Goal: Task Accomplishment & Management: Manage account settings

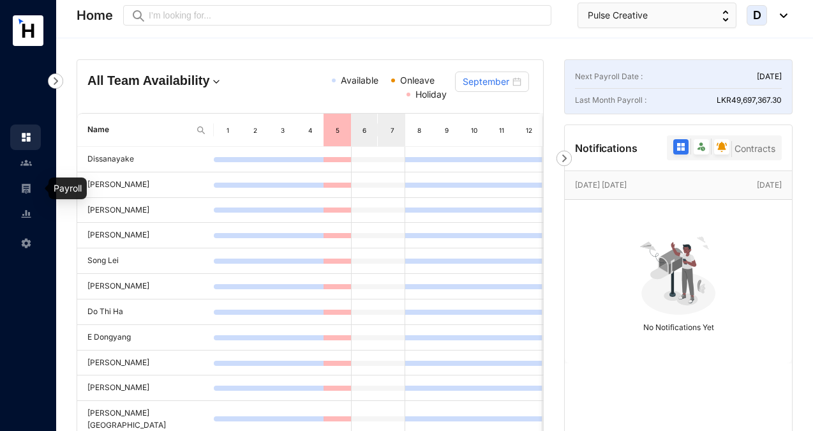
click at [26, 187] on img at bounding box center [25, 187] width 11 height 11
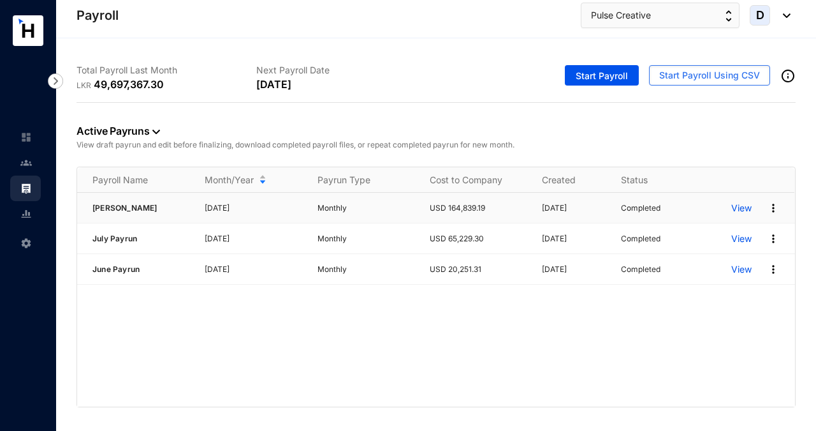
click at [745, 210] on p "View" at bounding box center [742, 208] width 20 height 13
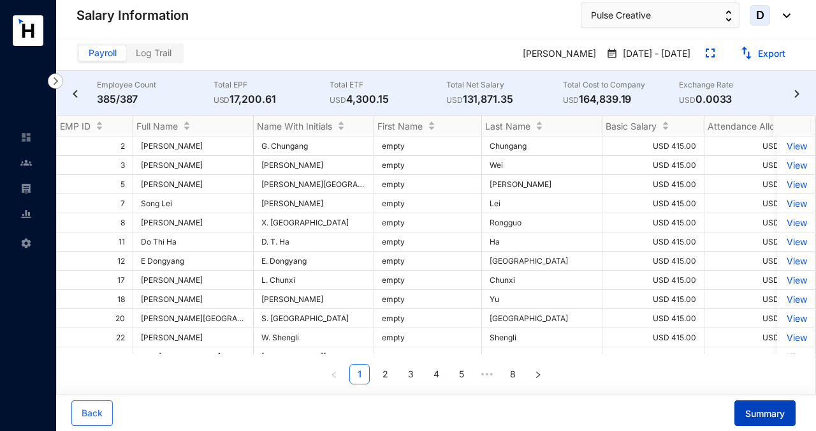
click at [758, 411] on span "Summary" at bounding box center [766, 413] width 40 height 13
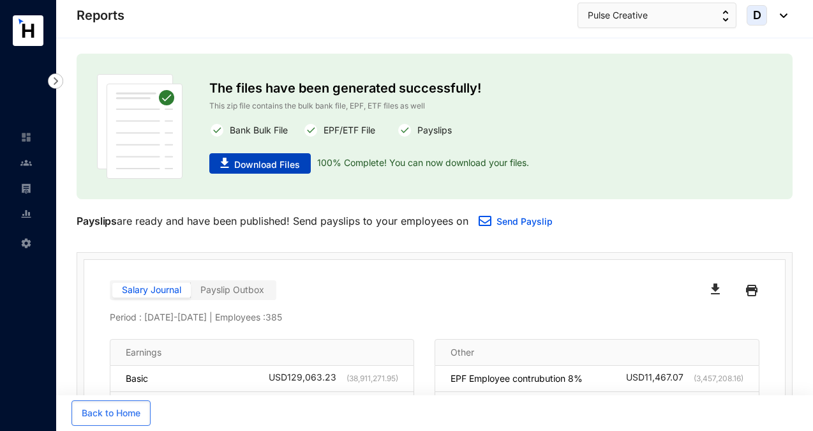
click at [283, 166] on span "Download Files" at bounding box center [267, 164] width 66 height 13
click at [29, 188] on img at bounding box center [25, 187] width 11 height 11
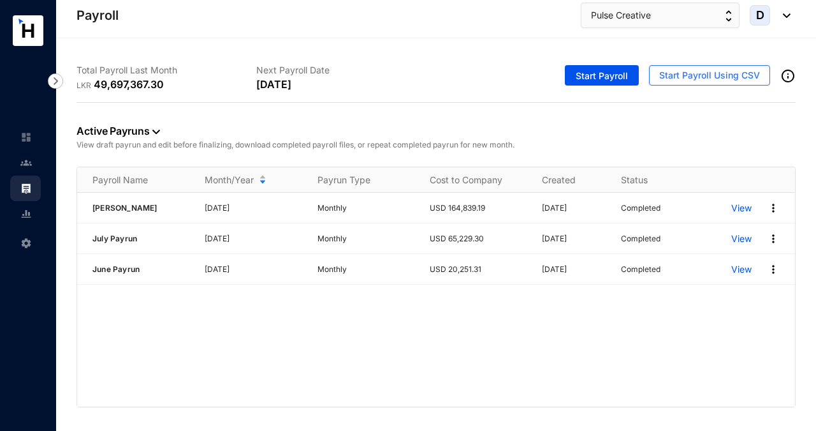
click at [155, 130] on img at bounding box center [156, 131] width 8 height 4
click at [119, 196] on span "Archived" at bounding box center [118, 193] width 63 height 14
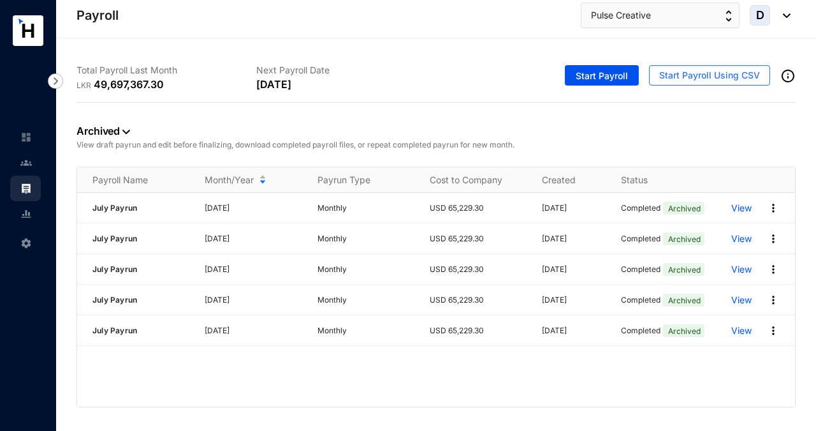
click at [119, 133] on link "Archived" at bounding box center [104, 130] width 54 height 13
click at [118, 210] on span "Completed" at bounding box center [118, 214] width 63 height 14
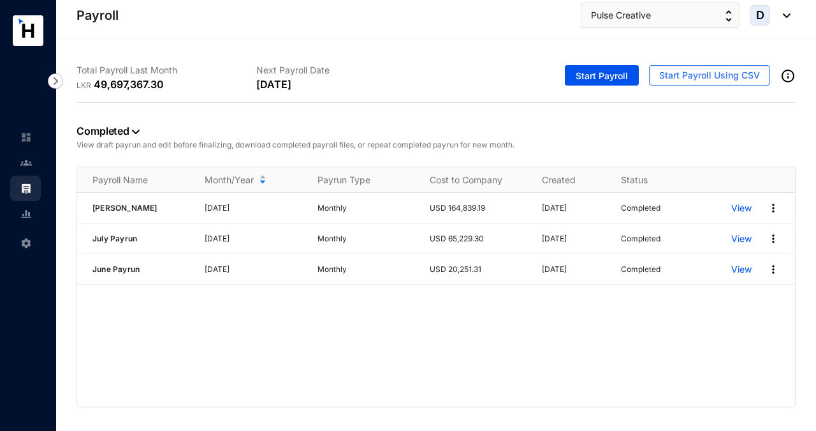
click at [128, 132] on link "Completed" at bounding box center [108, 130] width 63 height 13
click at [117, 167] on span "Draft" at bounding box center [118, 173] width 63 height 14
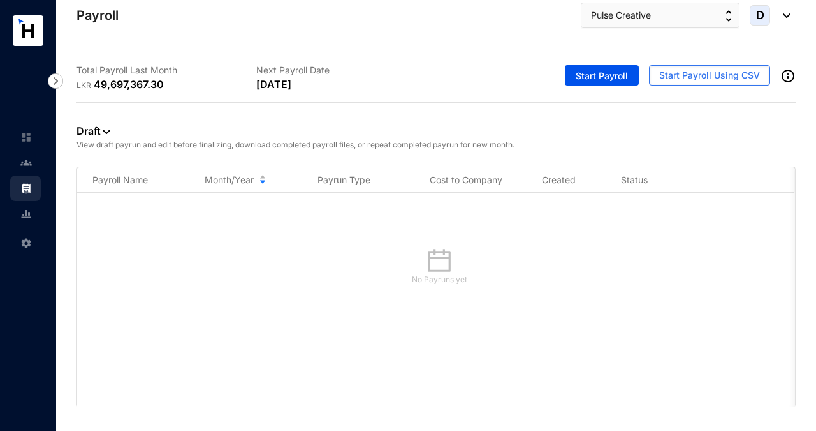
click at [106, 129] on img at bounding box center [107, 131] width 8 height 4
click at [106, 149] on span "Active Payruns" at bounding box center [118, 152] width 63 height 14
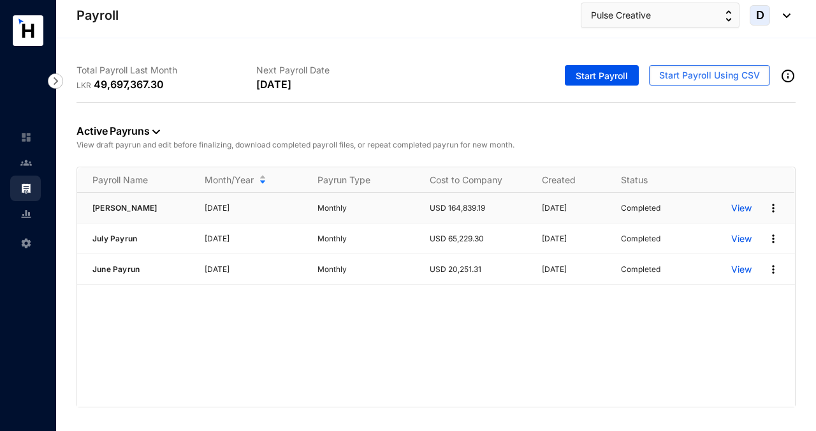
click at [772, 209] on img at bounding box center [773, 208] width 13 height 13
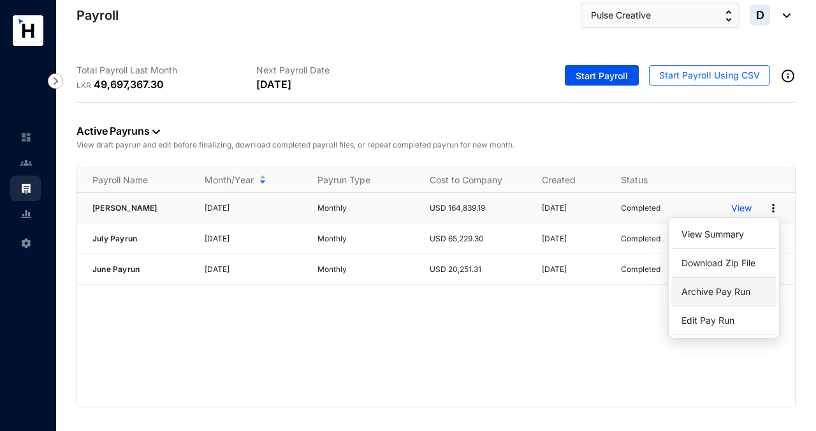
click at [727, 288] on p "Archive Pay Run" at bounding box center [724, 292] width 90 height 22
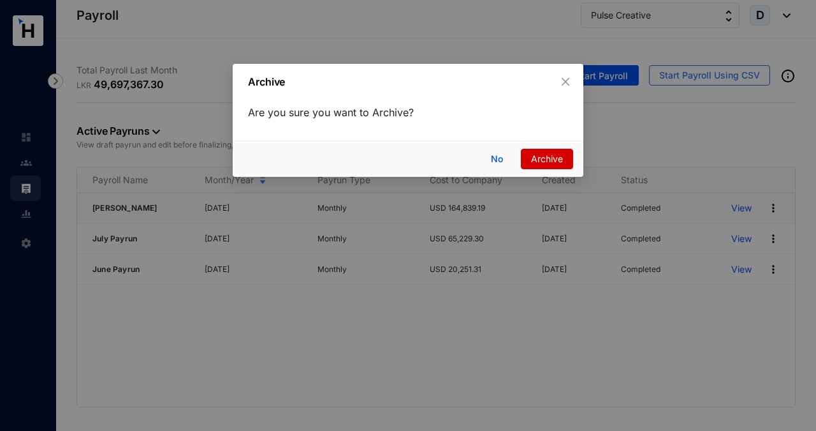
click at [543, 163] on span "Archive" at bounding box center [547, 159] width 32 height 14
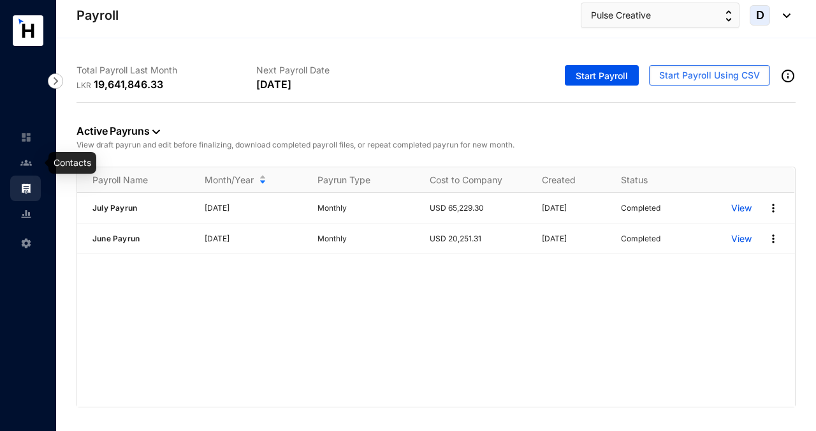
click at [33, 162] on link at bounding box center [36, 162] width 32 height 13
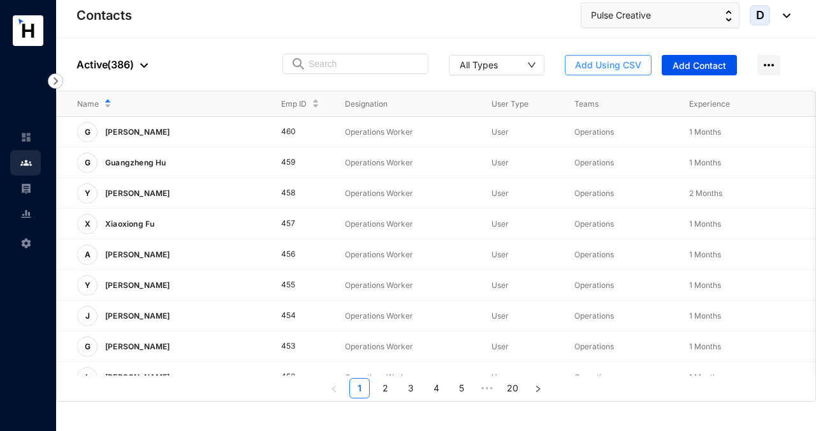
click at [626, 64] on span "Add Using CSV" at bounding box center [608, 65] width 66 height 13
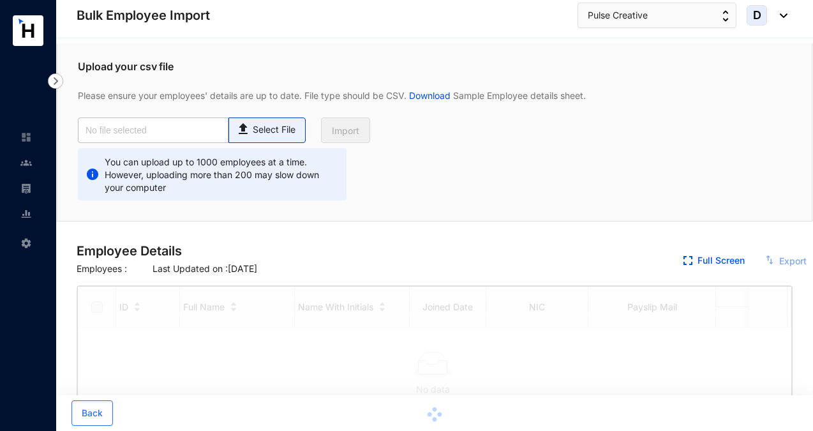
click at [272, 132] on p "Select File" at bounding box center [274, 129] width 43 height 13
click at [0, 0] on input "Select File" at bounding box center [0, 0] width 0 height 0
checkbox input "true"
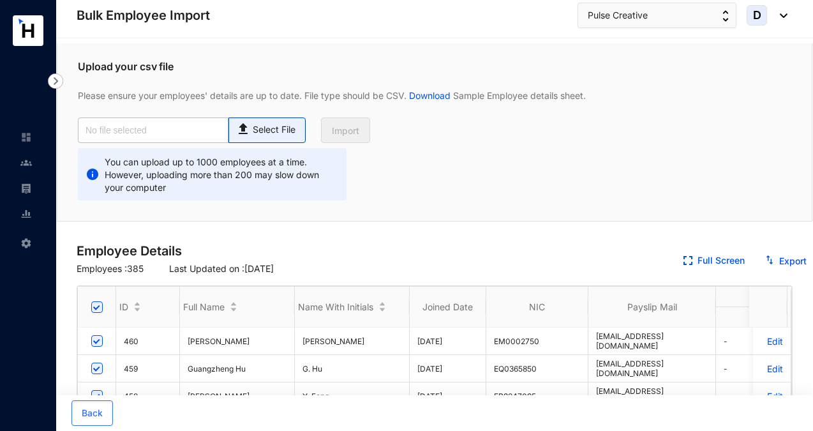
type input "Pulse Employee database_Aug.csv"
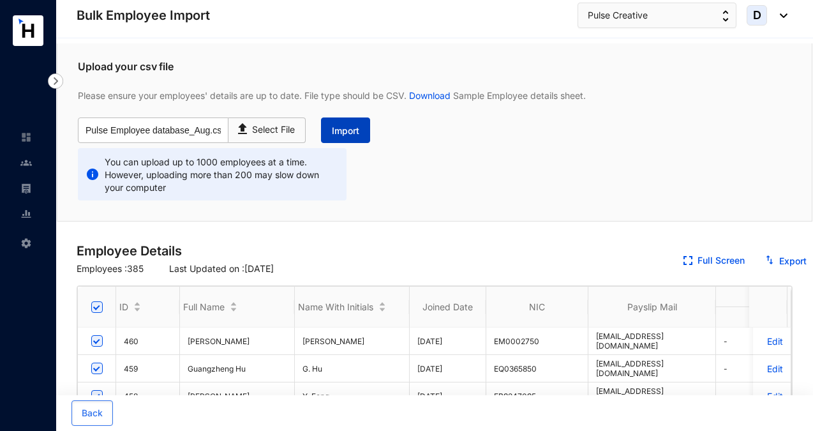
click at [337, 131] on span "Import" at bounding box center [345, 130] width 27 height 13
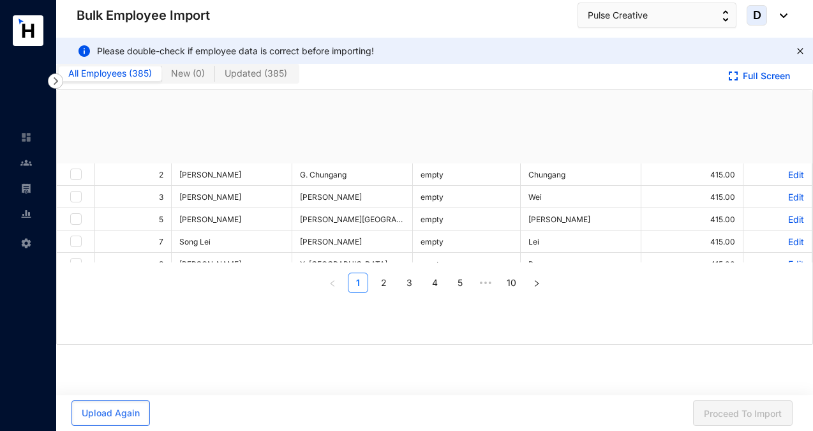
checkbox input "true"
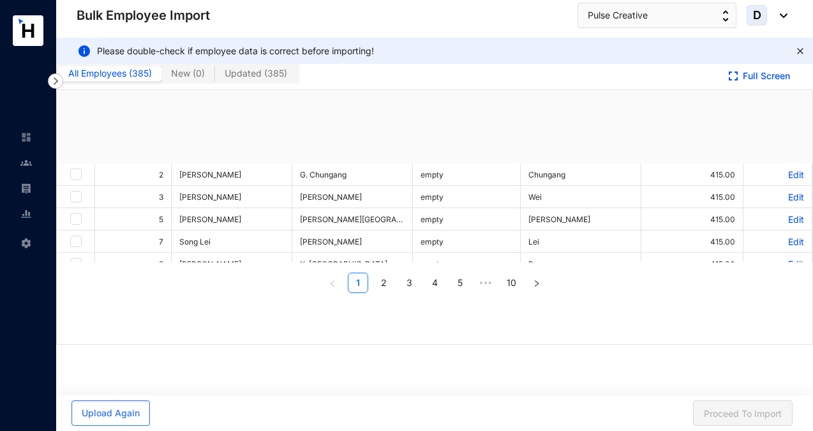
checkbox input "true"
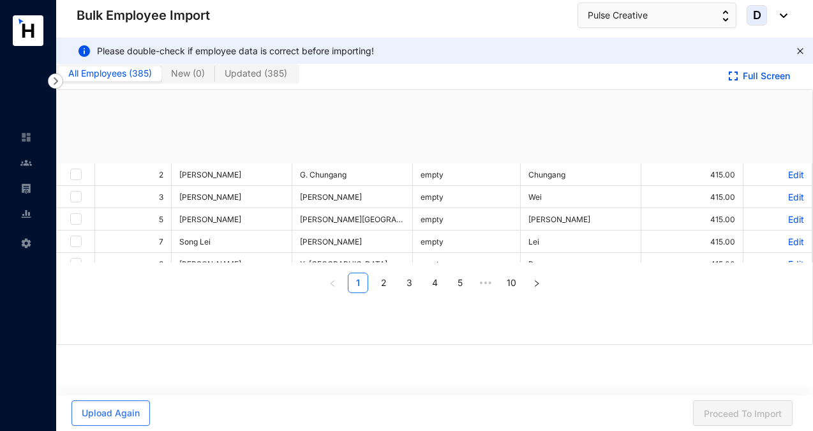
checkbox input "true"
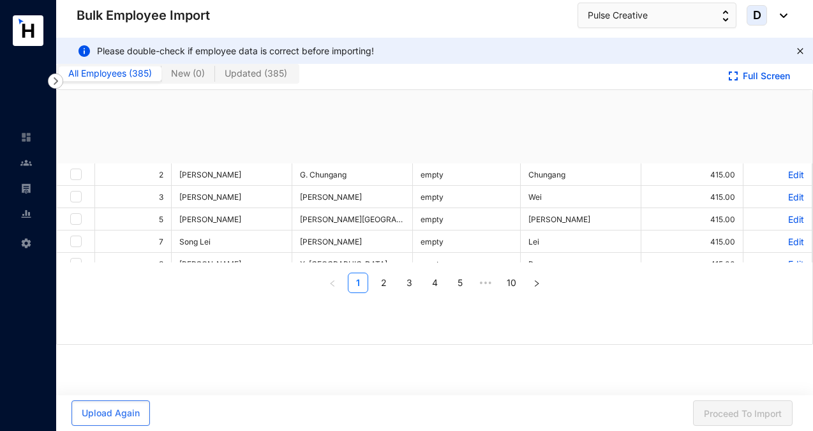
checkbox input "true"
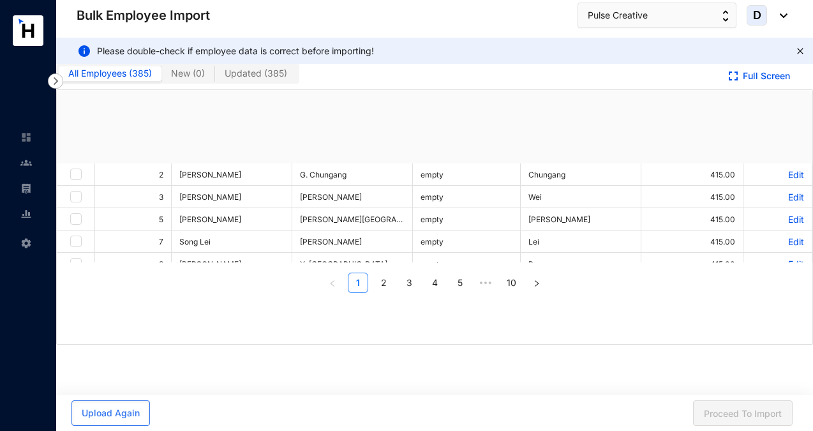
checkbox input "true"
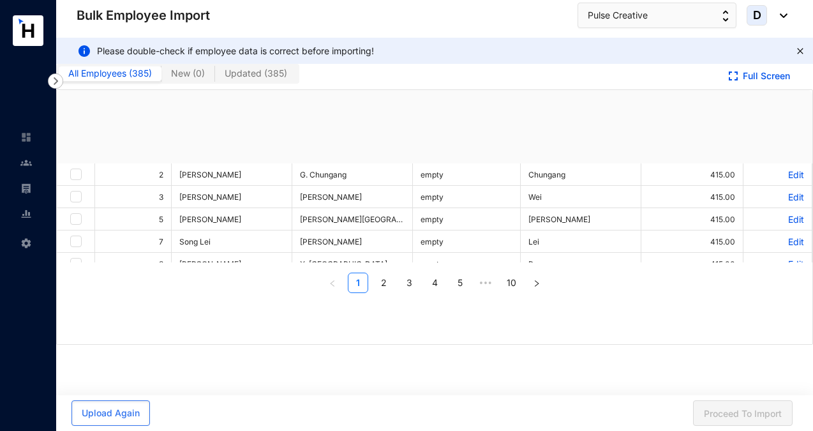
checkbox input "true"
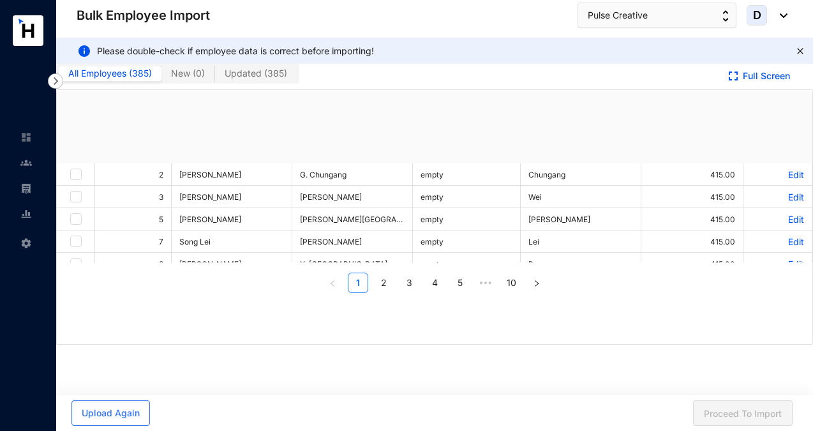
checkbox input "true"
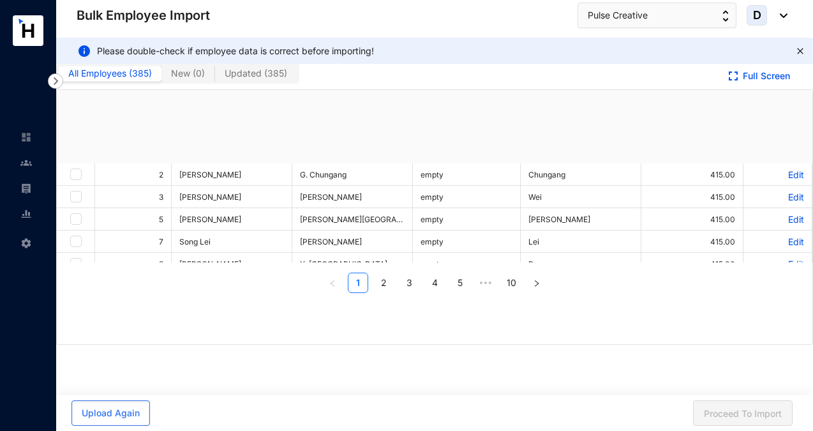
checkbox input "true"
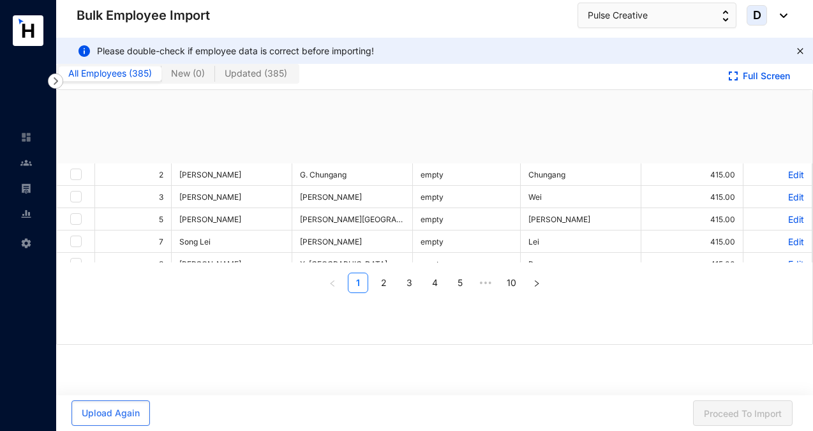
checkbox input "true"
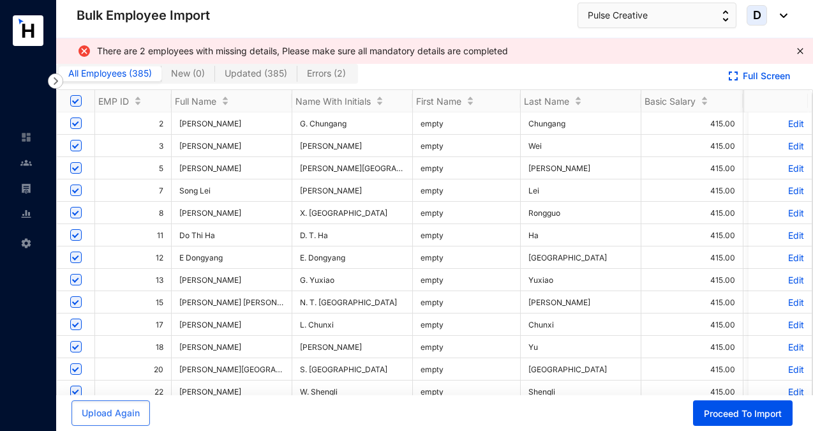
click at [315, 74] on span "Errors ( 2 )" at bounding box center [326, 73] width 39 height 11
click at [297, 77] on input "Errors ( 2 )" at bounding box center [297, 77] width 0 height 0
checkbox input "false"
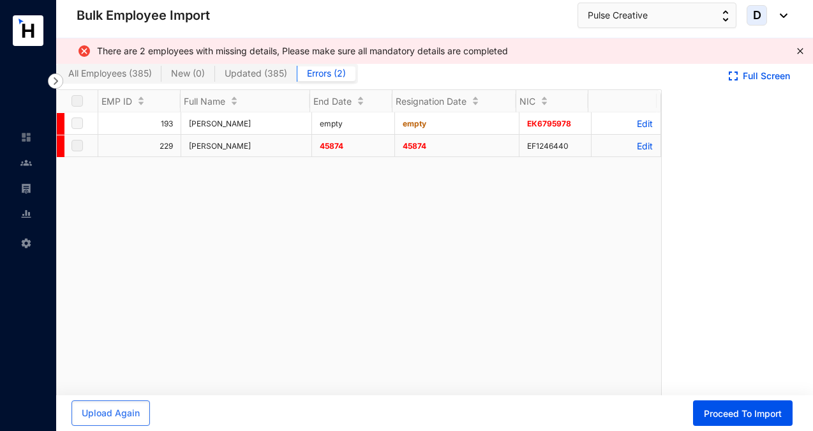
click at [635, 147] on p "Edit" at bounding box center [625, 145] width 53 height 11
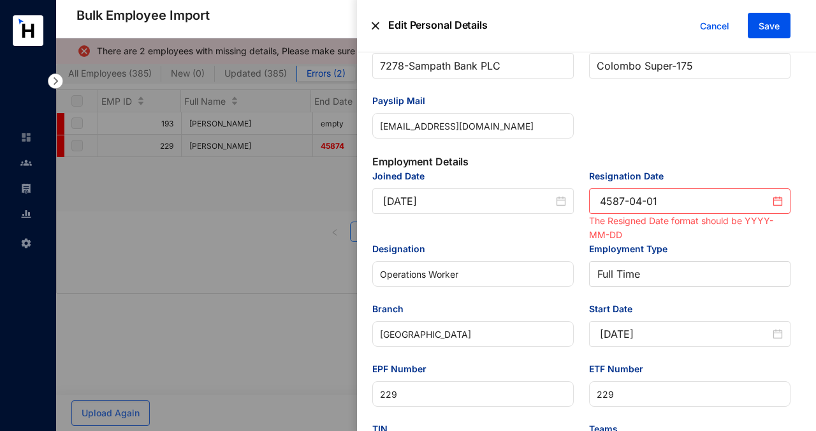
scroll to position [431, 0]
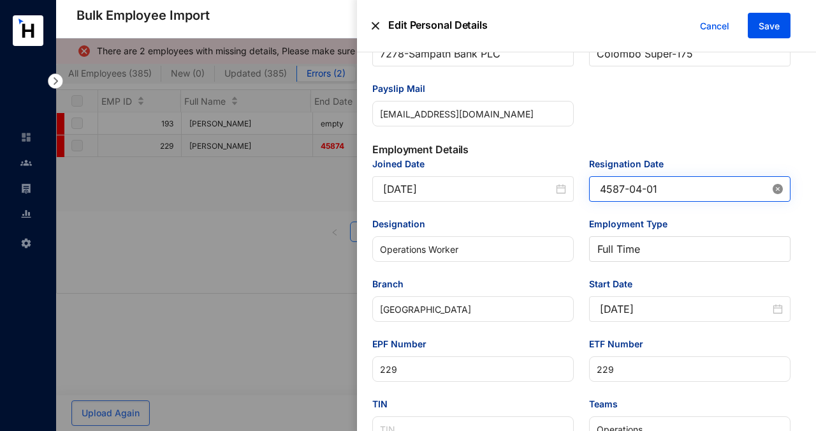
click at [773, 185] on icon "close-circle" at bounding box center [778, 189] width 10 height 10
click at [751, 186] on input "Resignation Date" at bounding box center [685, 188] width 170 height 15
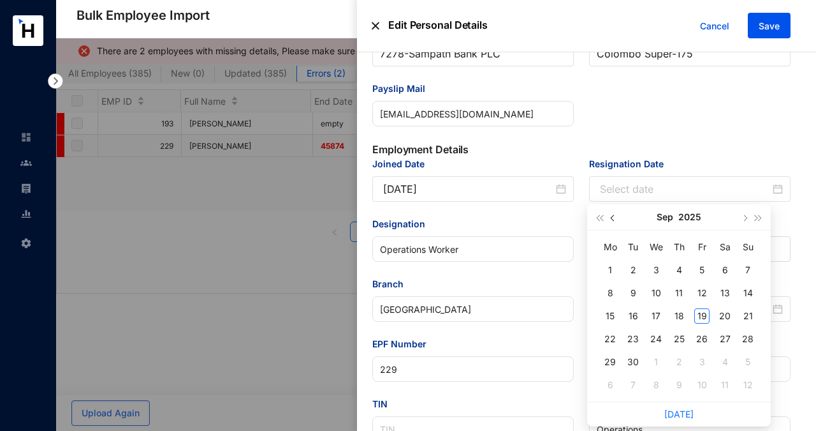
click at [613, 221] on button "button" at bounding box center [614, 217] width 14 height 26
type input "[DATE]"
click at [631, 293] on div "5" at bounding box center [633, 292] width 15 height 15
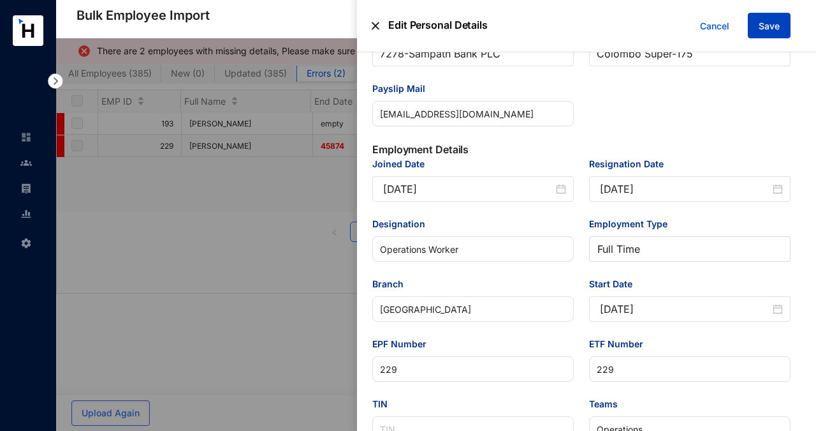
click at [774, 26] on span "Save" at bounding box center [769, 26] width 21 height 13
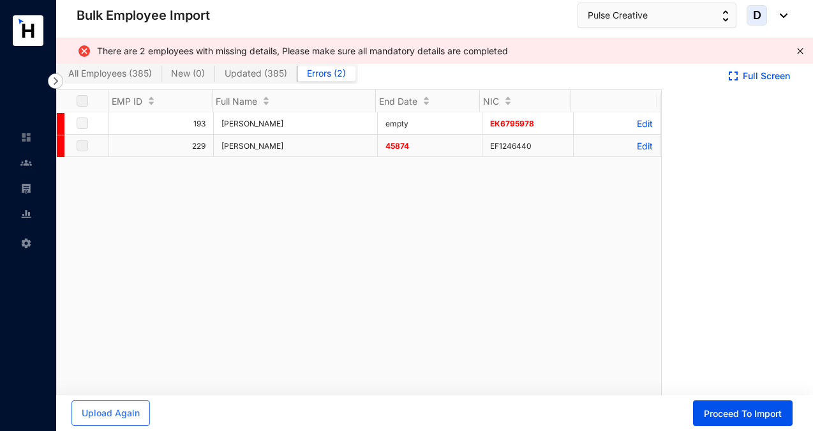
click at [637, 146] on p "Edit" at bounding box center [616, 145] width 71 height 11
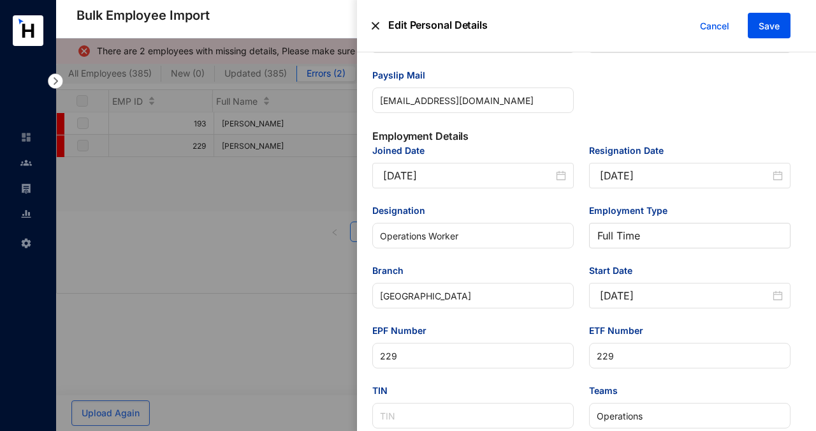
scroll to position [447, 0]
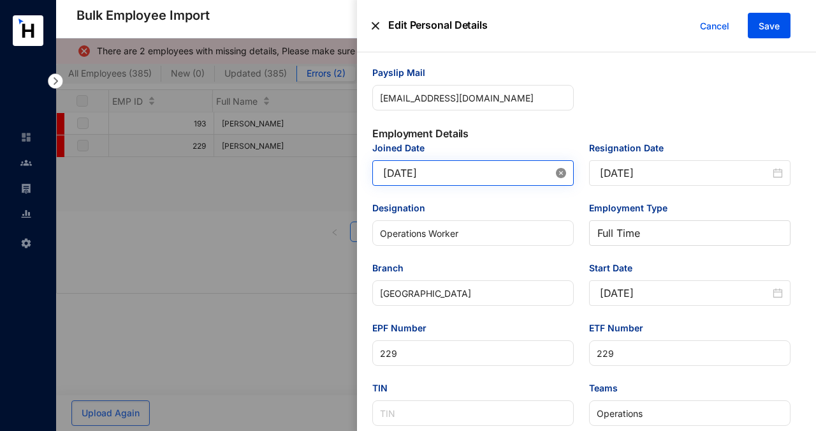
click at [561, 175] on icon "close-circle" at bounding box center [561, 173] width 10 height 10
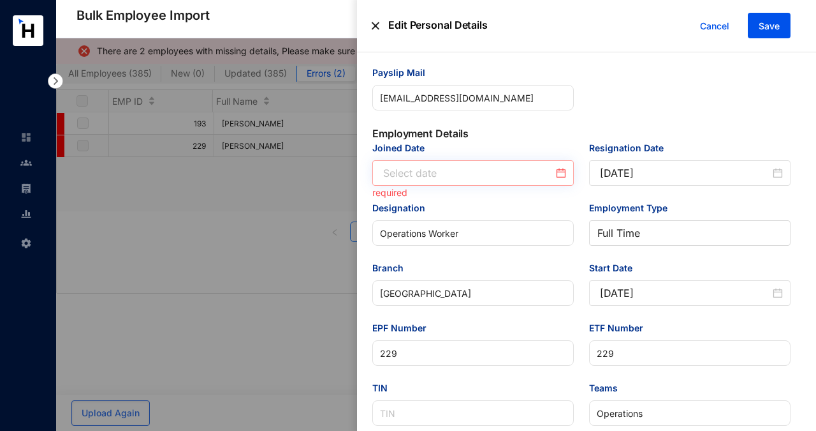
click at [557, 173] on div at bounding box center [474, 172] width 183 height 15
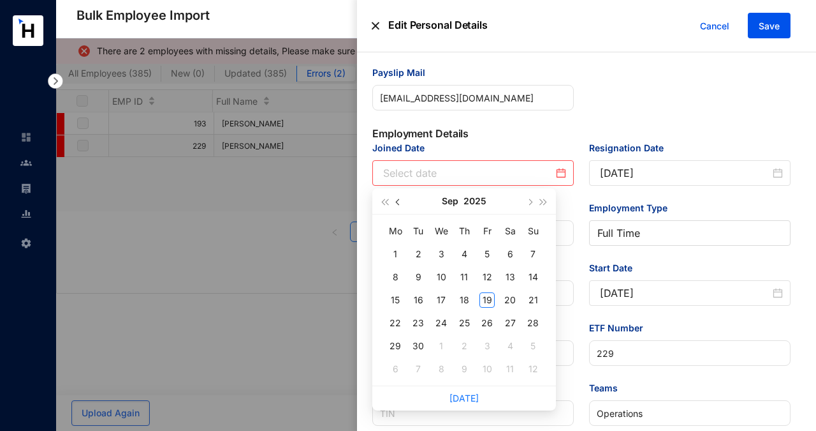
click at [400, 202] on span "button" at bounding box center [399, 202] width 6 height 6
type input "[DATE]"
click at [464, 299] on div "17" at bounding box center [464, 299] width 15 height 15
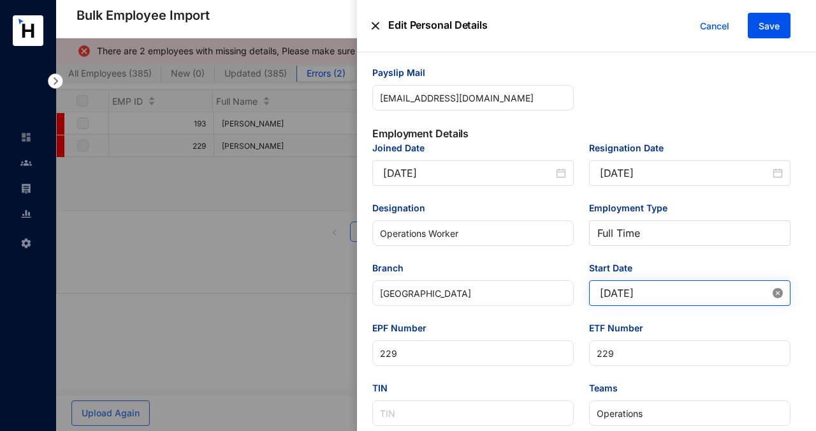
click at [779, 292] on icon "close-circle" at bounding box center [778, 293] width 10 height 10
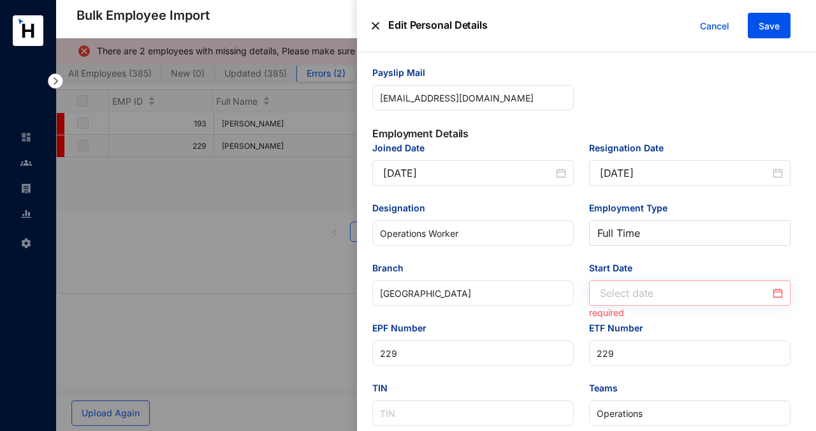
click at [774, 292] on div at bounding box center [691, 292] width 183 height 15
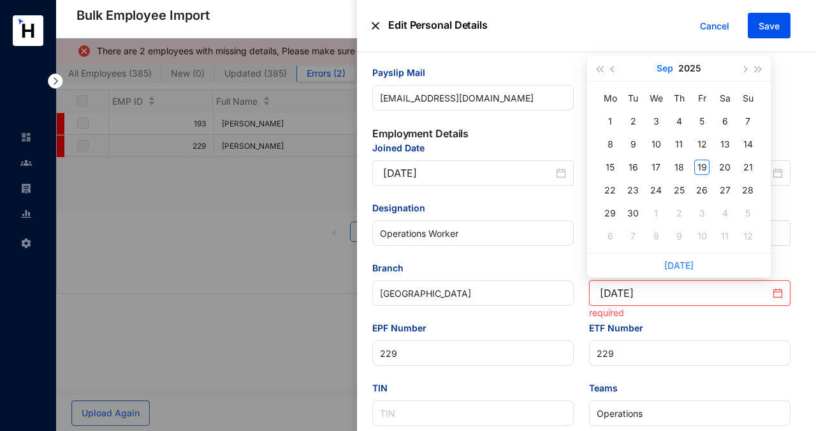
type input "[DATE]"
click at [617, 67] on button "button" at bounding box center [614, 68] width 14 height 26
type input "[DATE]"
click at [677, 163] on div "17" at bounding box center [679, 166] width 15 height 15
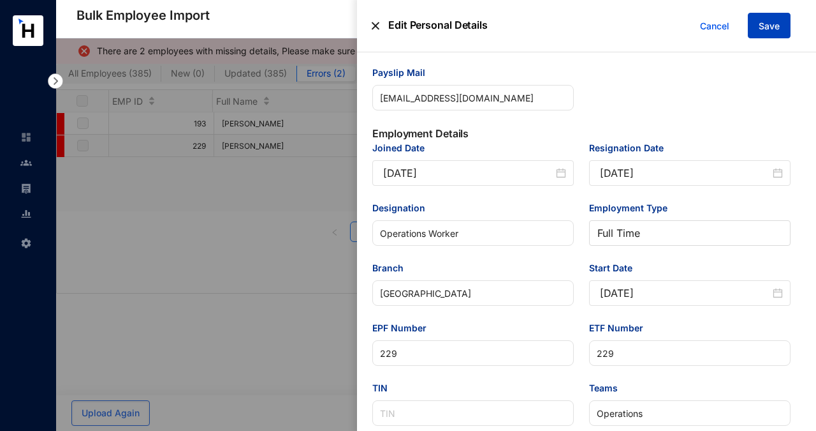
click at [765, 24] on span "Save" at bounding box center [769, 26] width 21 height 13
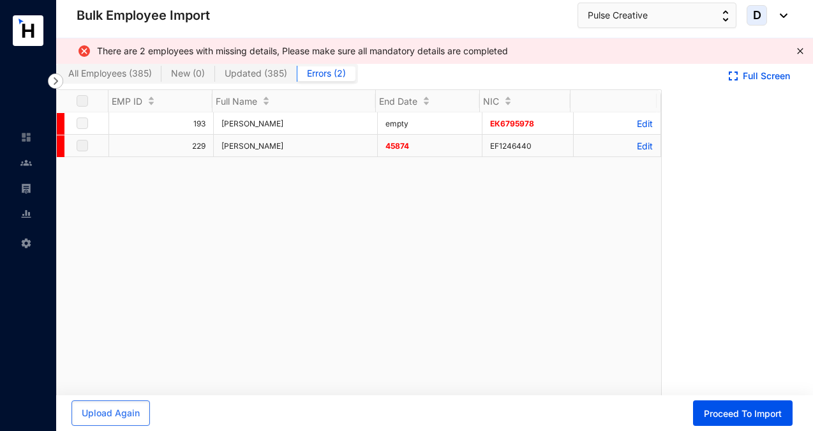
click at [638, 147] on p "Edit" at bounding box center [616, 145] width 71 height 11
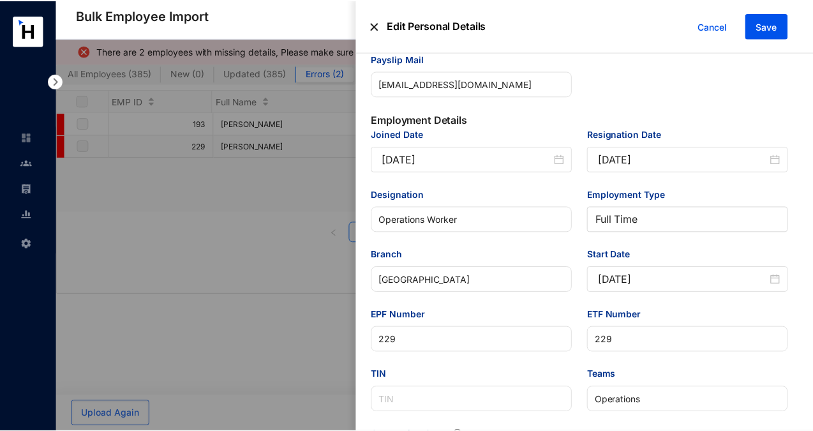
scroll to position [460, 0]
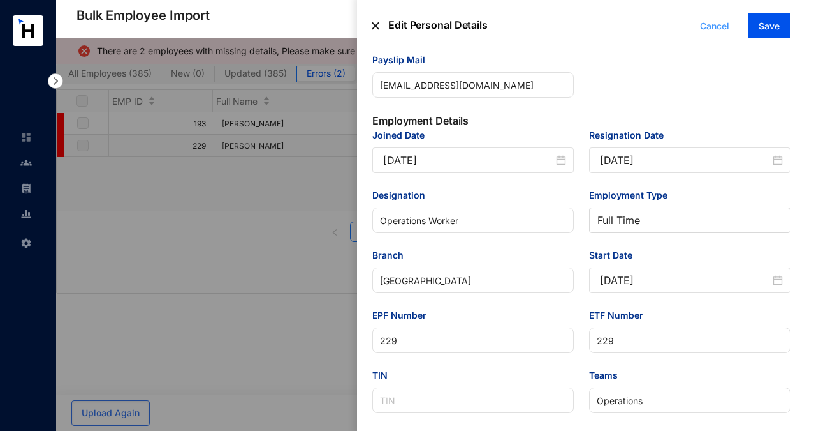
click at [718, 26] on span "Cancel" at bounding box center [714, 26] width 29 height 14
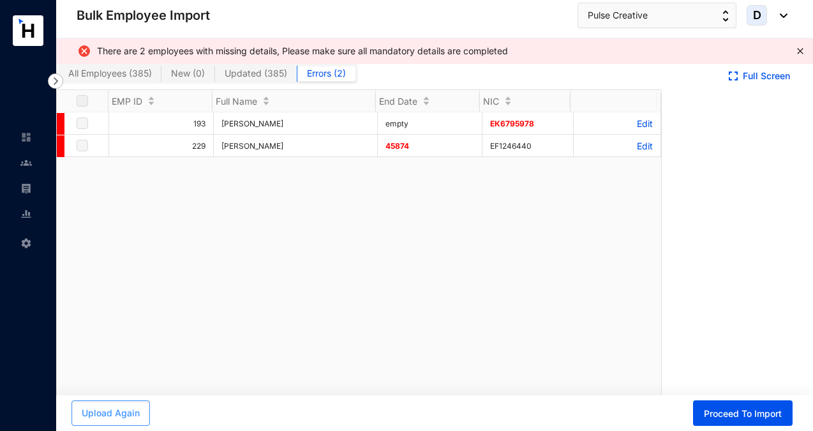
click at [106, 410] on span "Upload Again" at bounding box center [111, 412] width 58 height 13
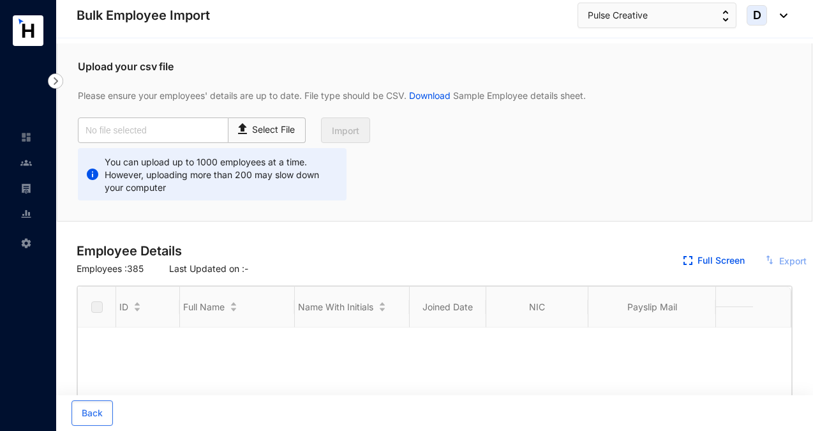
checkbox input "true"
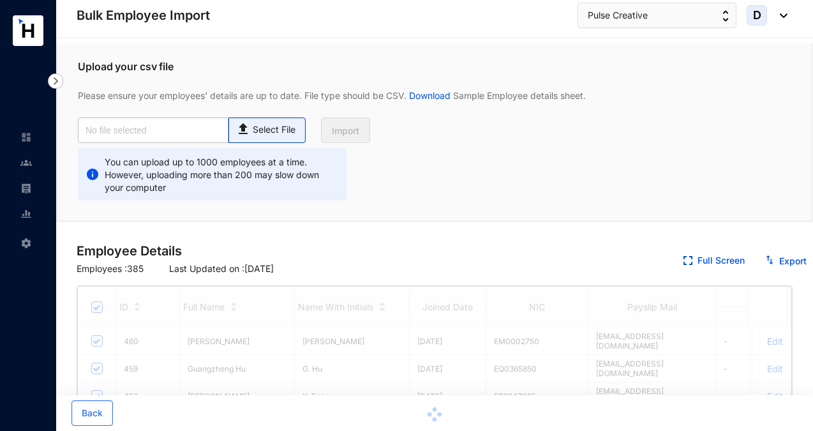
click at [247, 130] on img at bounding box center [243, 127] width 17 height 18
click at [0, 0] on input "Select File" at bounding box center [0, 0] width 0 height 0
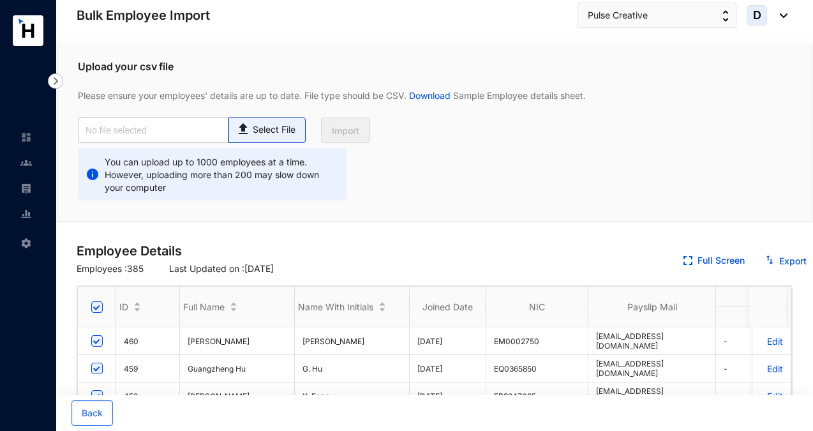
type input "Pulse Employee database_Aug.csv"
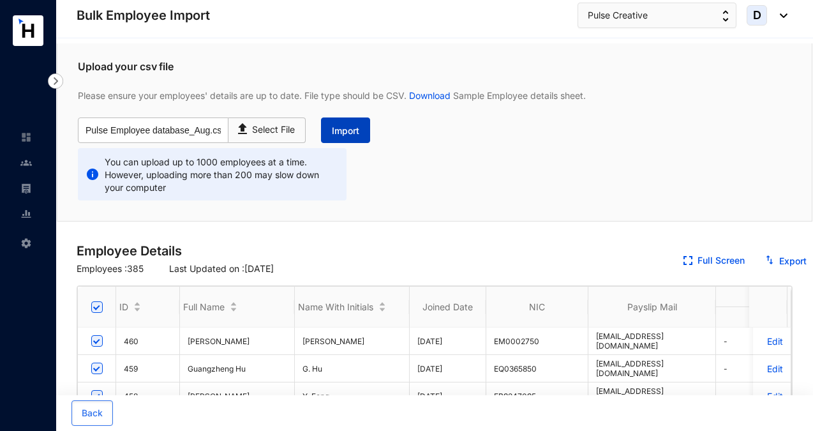
click at [348, 128] on span "Import" at bounding box center [345, 130] width 27 height 13
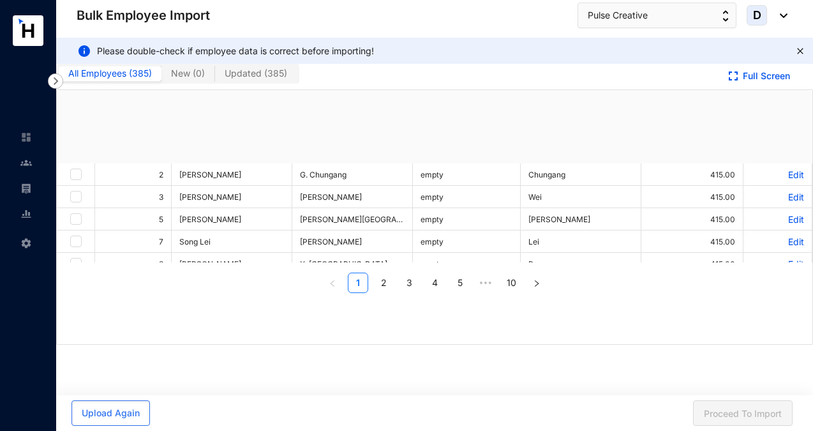
checkbox input "true"
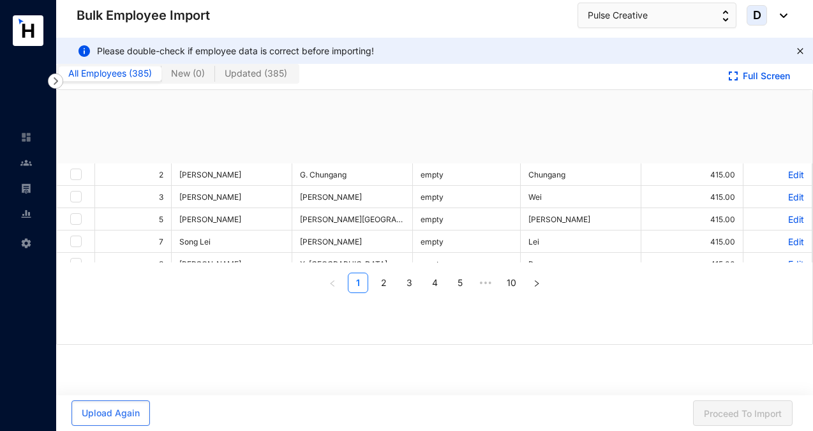
checkbox input "true"
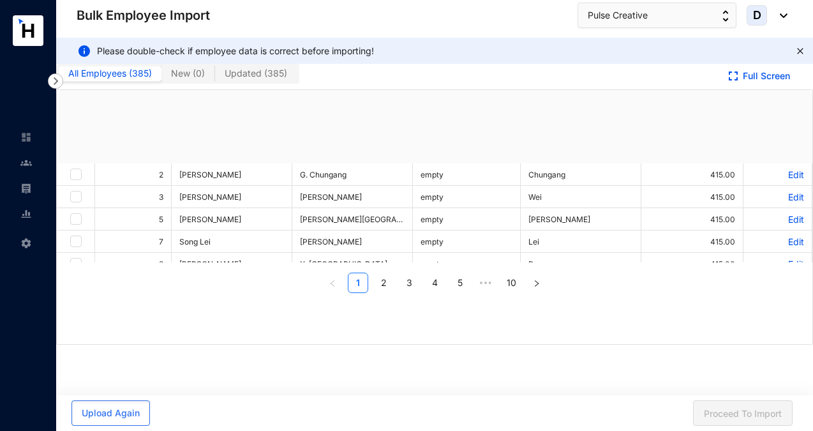
checkbox input "true"
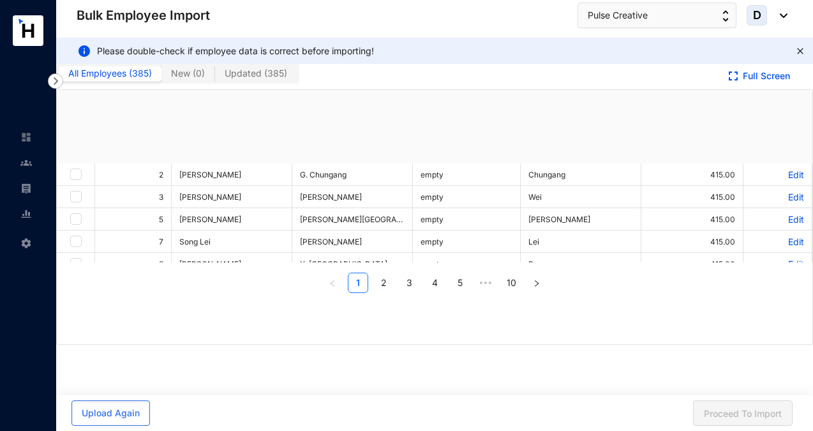
checkbox input "true"
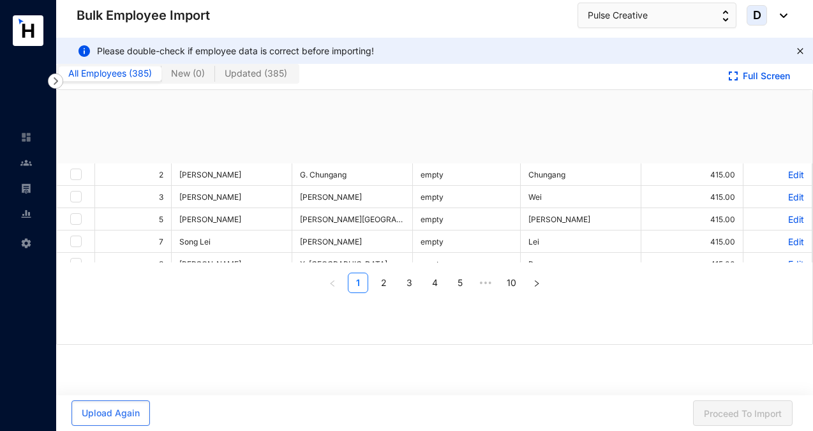
checkbox input "true"
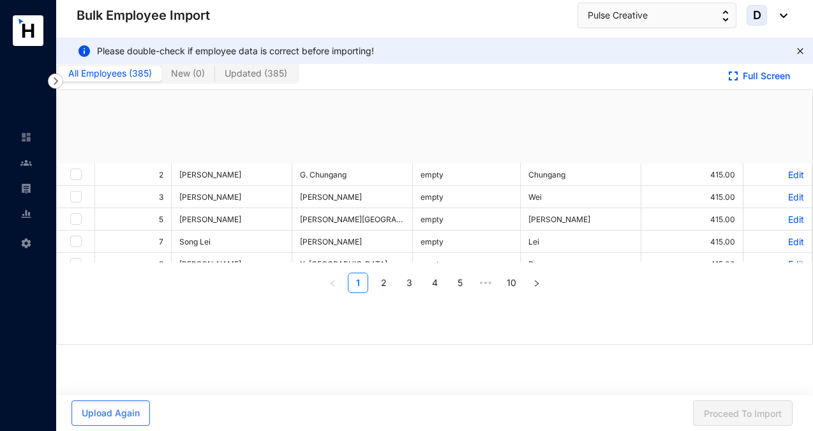
checkbox input "true"
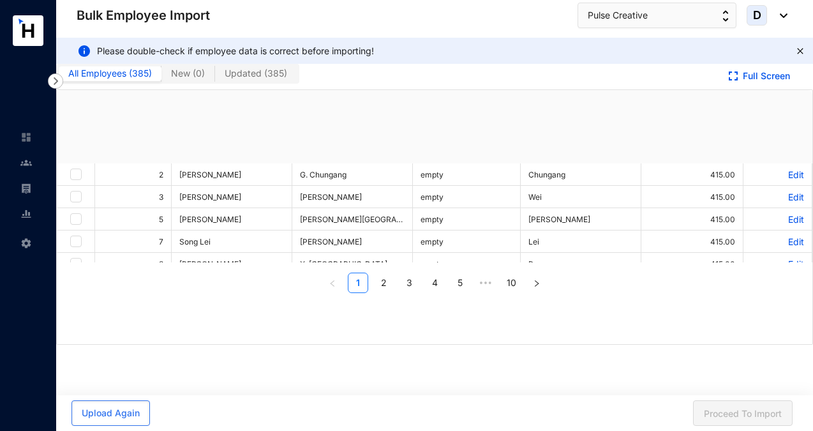
checkbox input "true"
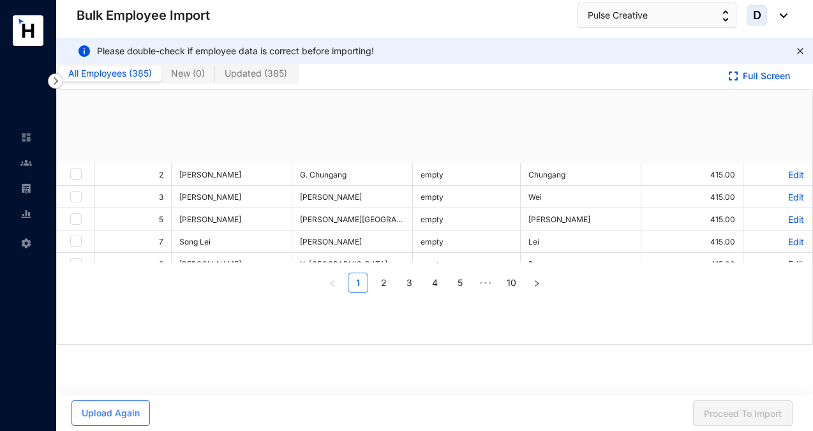
checkbox input "true"
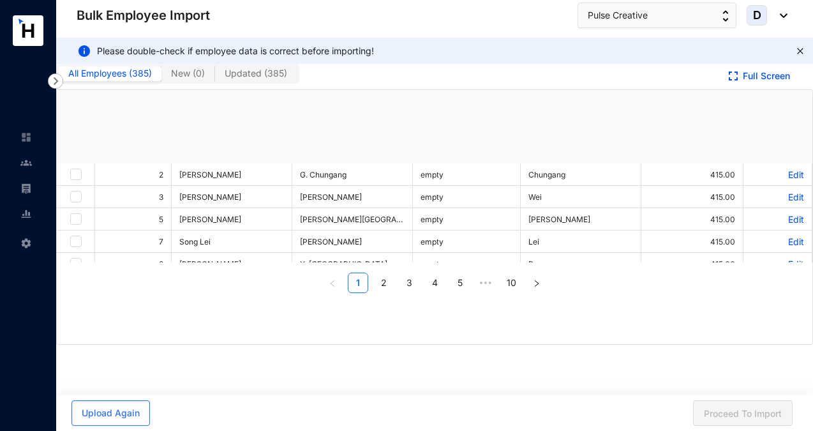
checkbox input "true"
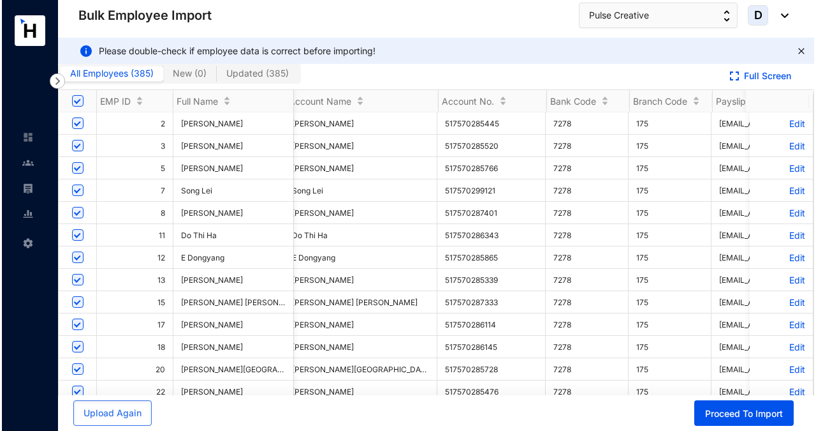
scroll to position [0, 471]
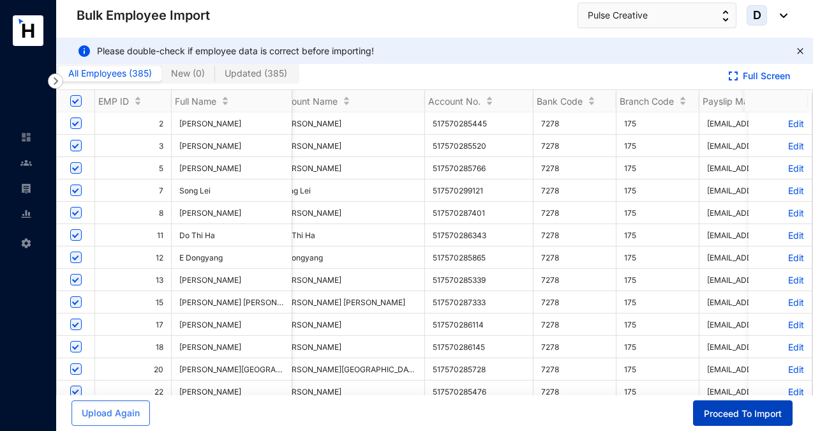
click at [723, 410] on span "Proceed To Import" at bounding box center [743, 413] width 78 height 13
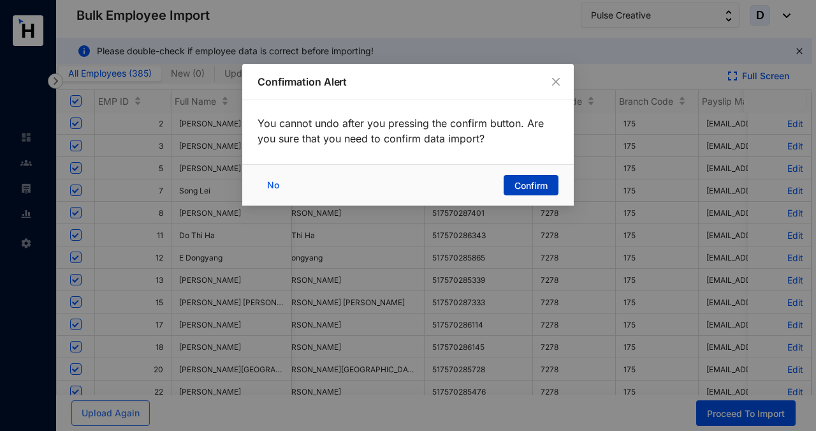
click at [527, 181] on span "Confirm" at bounding box center [531, 185] width 33 height 13
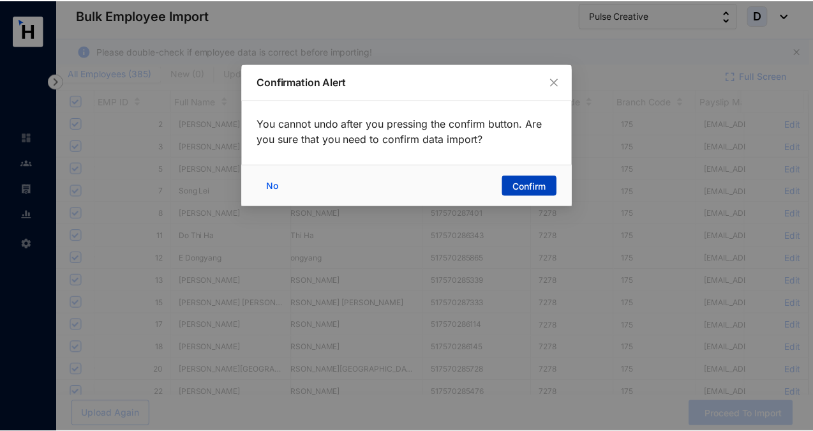
scroll to position [0, 1]
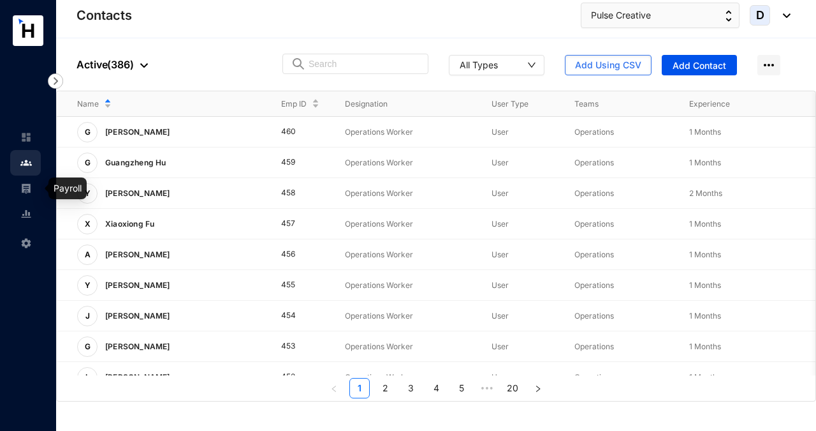
click at [23, 184] on img at bounding box center [25, 187] width 11 height 11
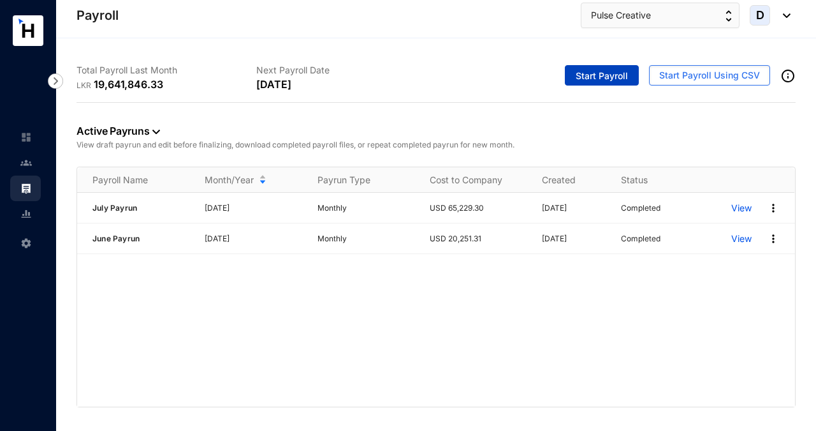
click at [597, 79] on span "Start Payroll" at bounding box center [602, 76] width 52 height 13
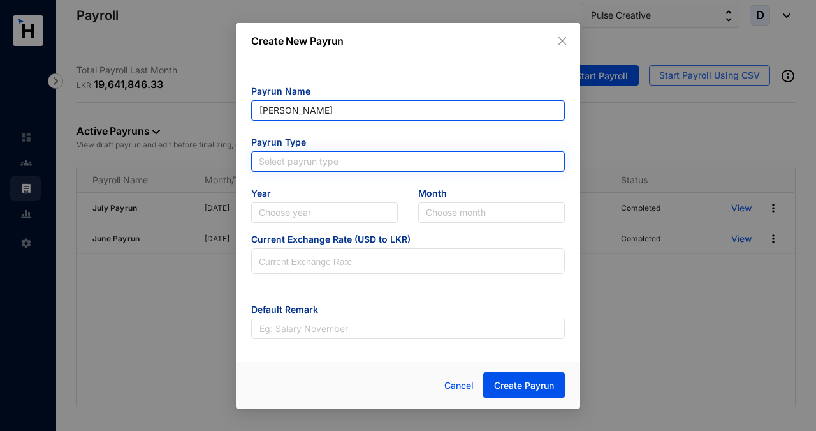
type input "[PERSON_NAME]"
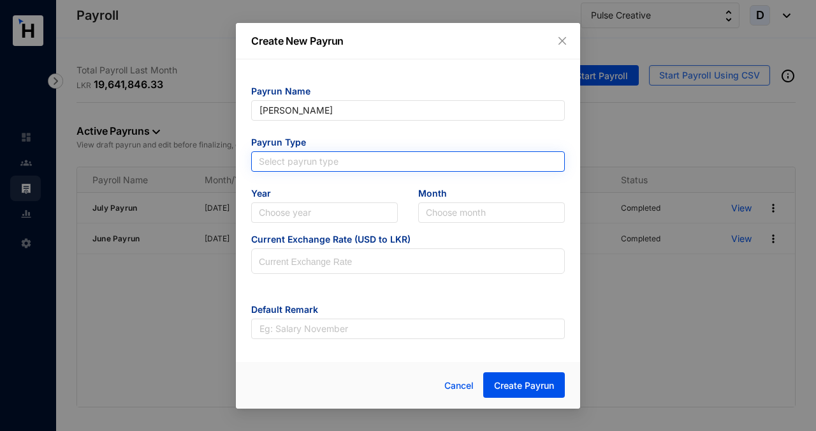
type input "[PERSON_NAME]"
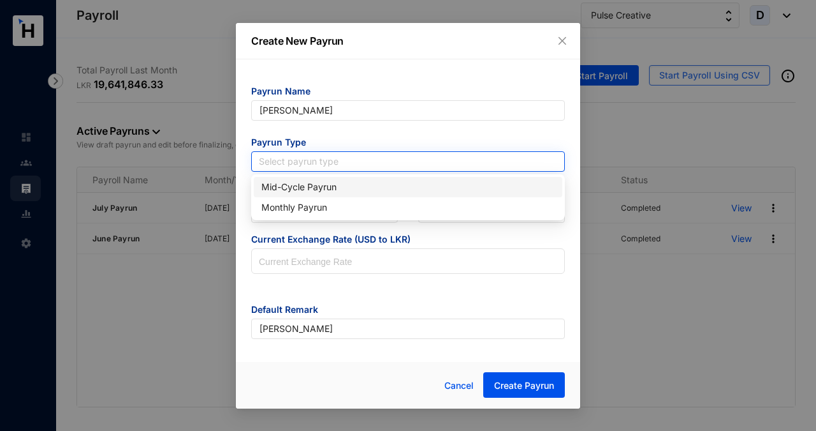
click at [437, 156] on input "search" at bounding box center [408, 161] width 299 height 19
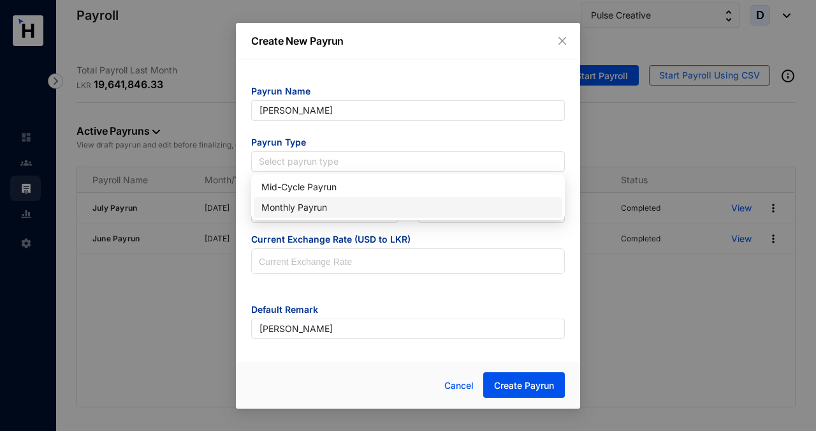
click at [384, 205] on div "Monthly Payrun" at bounding box center [408, 207] width 293 height 14
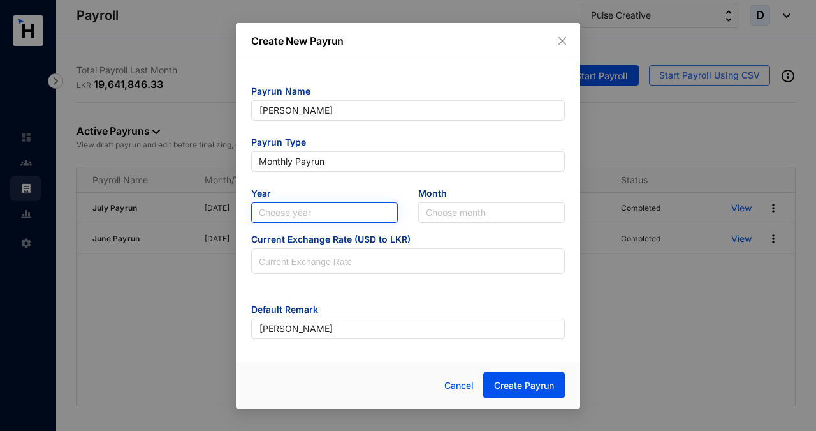
click at [368, 215] on input "search" at bounding box center [324, 212] width 131 height 19
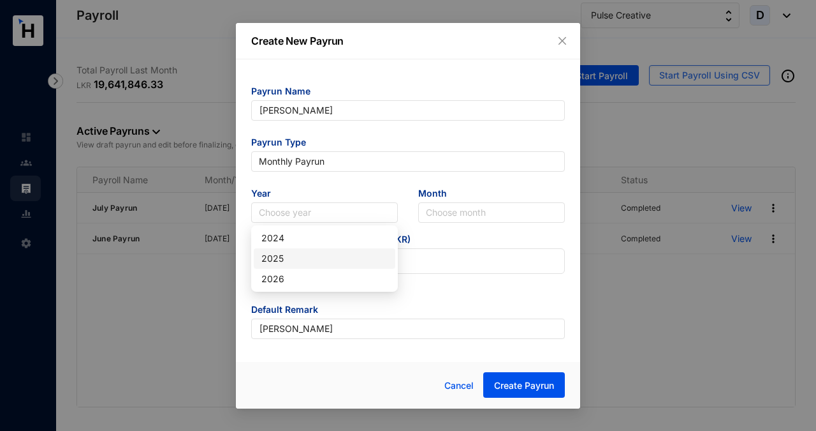
click at [357, 260] on div "2025" at bounding box center [325, 258] width 126 height 14
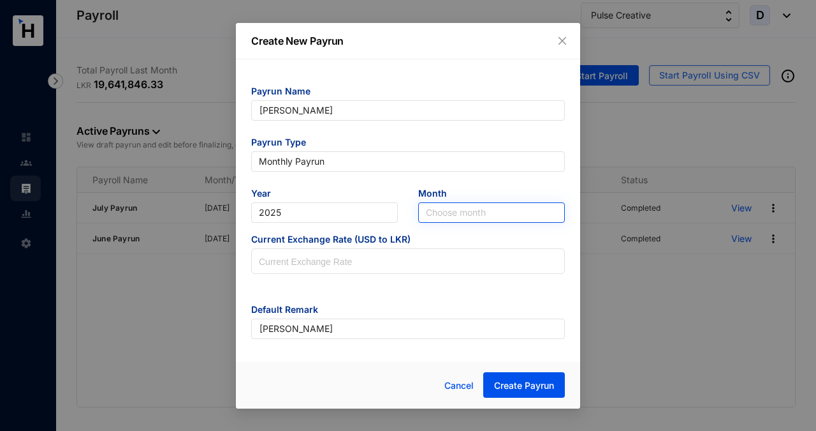
click at [444, 213] on input "search" at bounding box center [491, 212] width 131 height 19
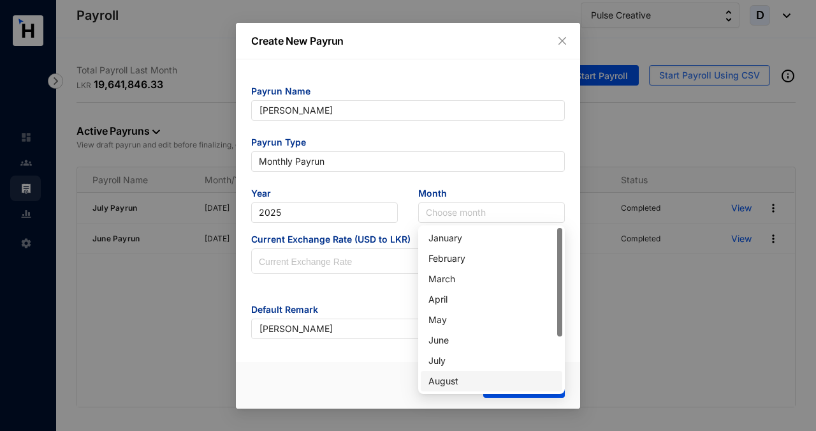
click at [462, 386] on div "August" at bounding box center [492, 381] width 126 height 14
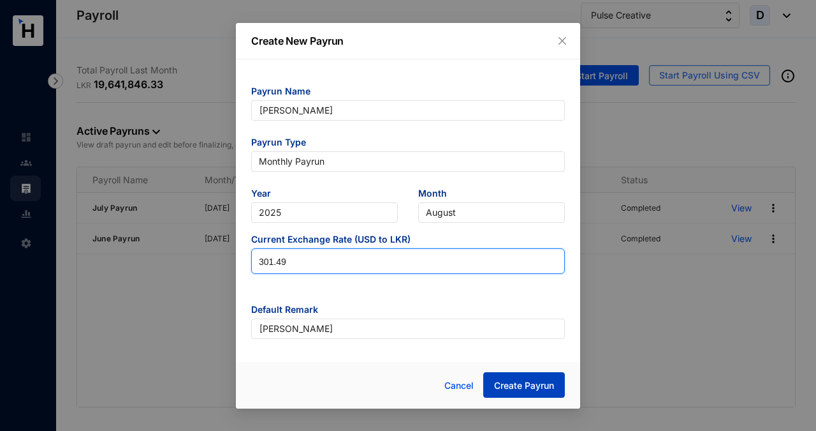
type input "301.49"
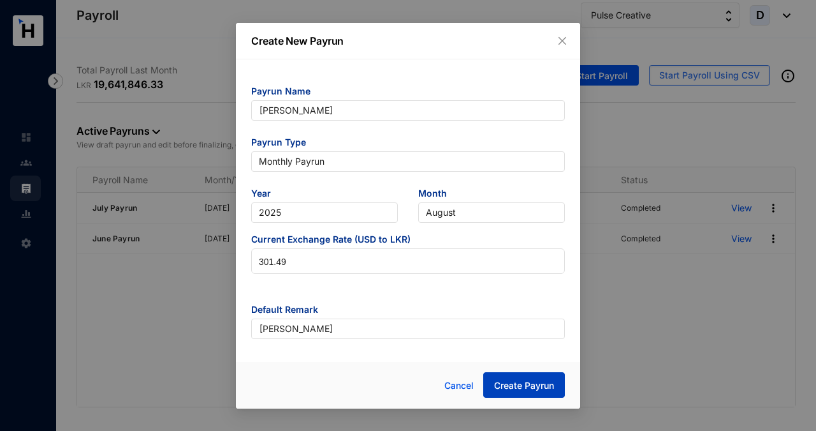
click at [510, 381] on span "Create Payrun" at bounding box center [524, 385] width 60 height 13
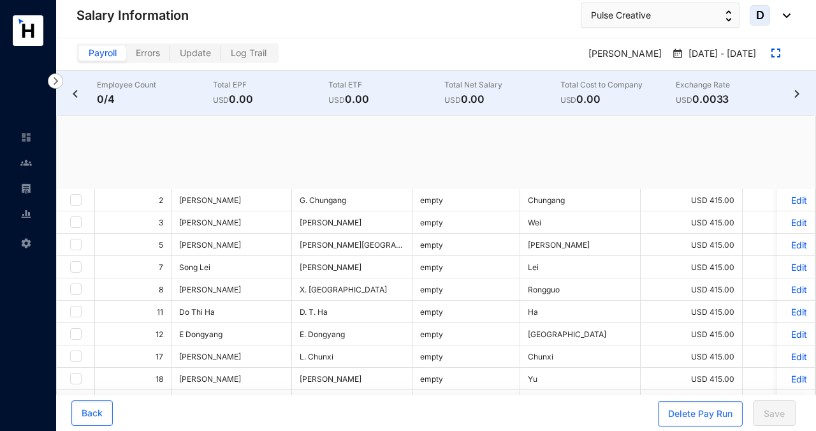
checkbox input "true"
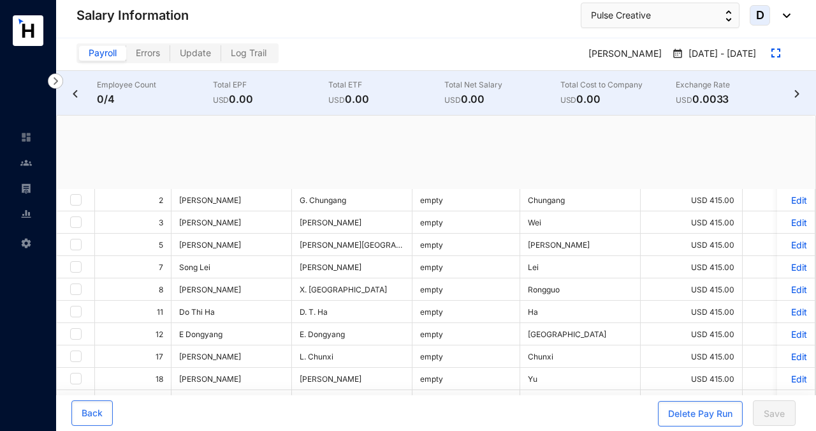
checkbox input "true"
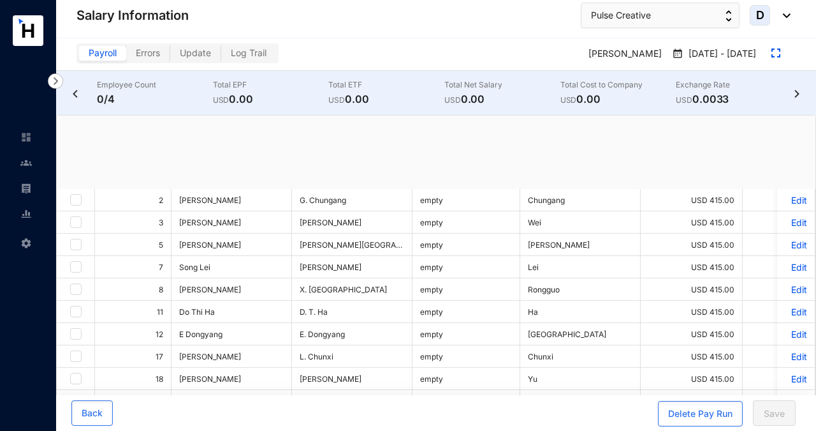
checkbox input "true"
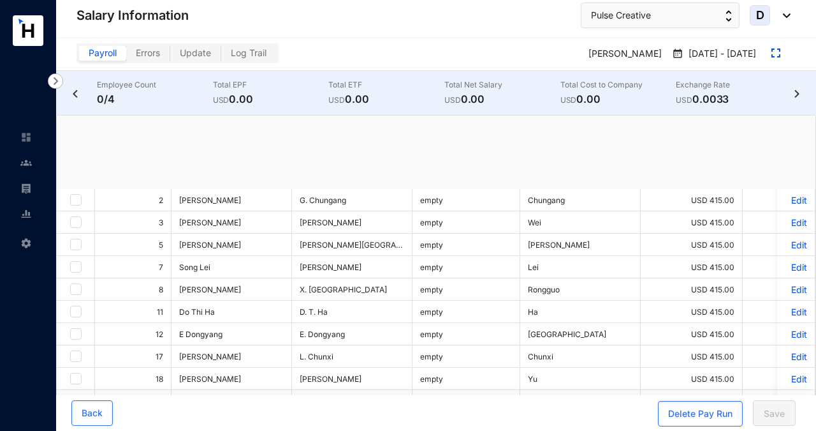
checkbox input "true"
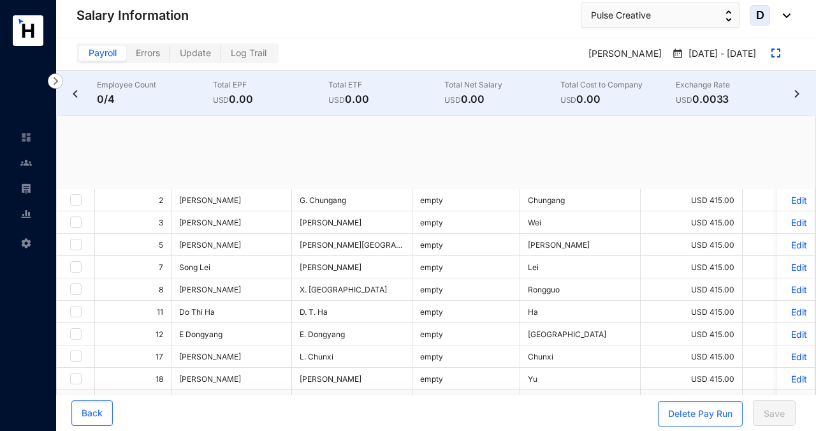
checkbox input "true"
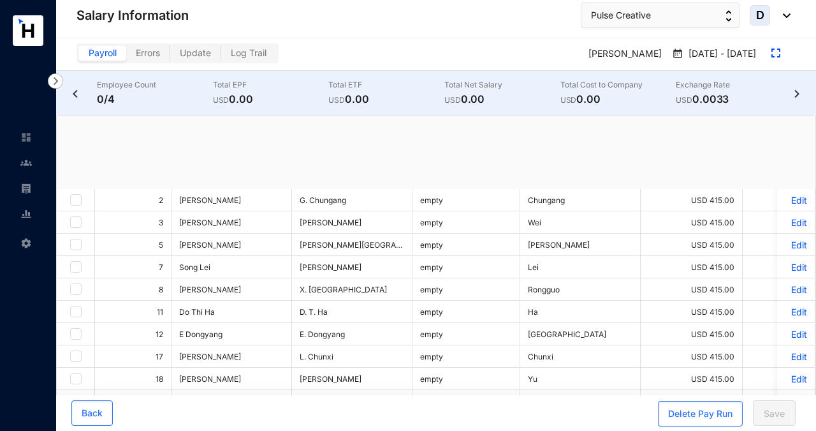
checkbox input "true"
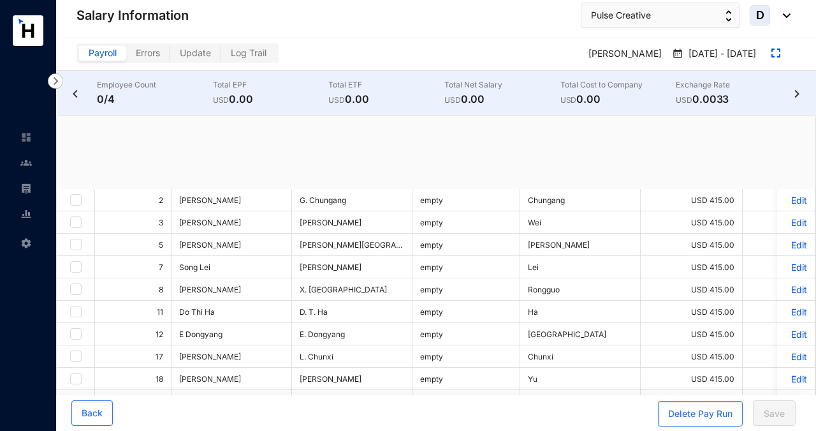
checkbox input "true"
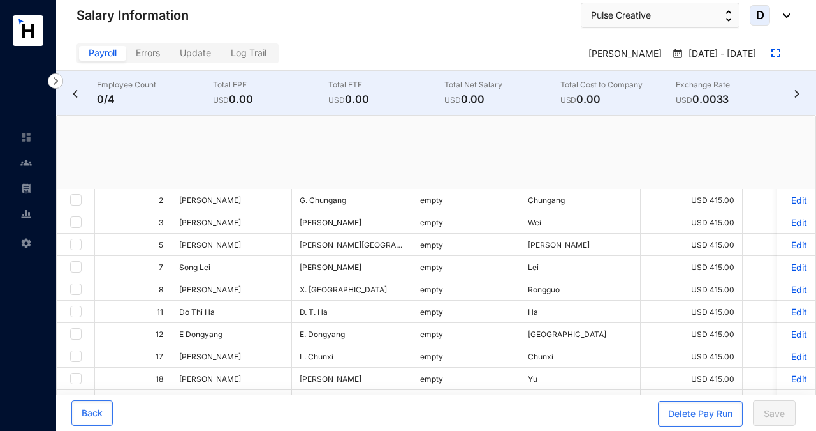
checkbox input "true"
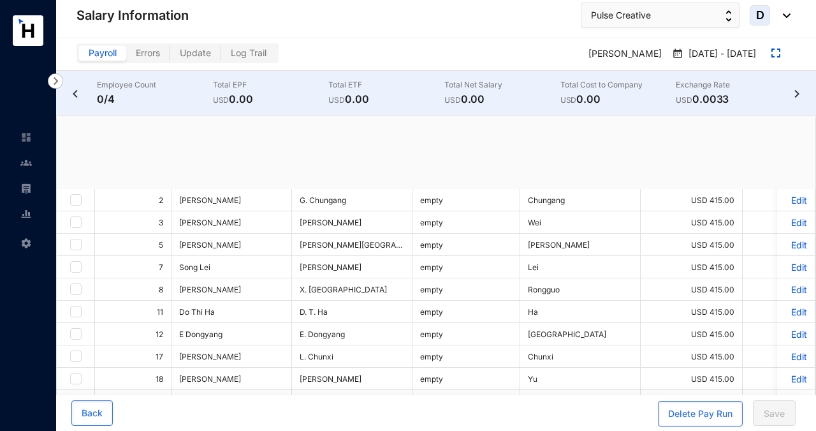
checkbox input "true"
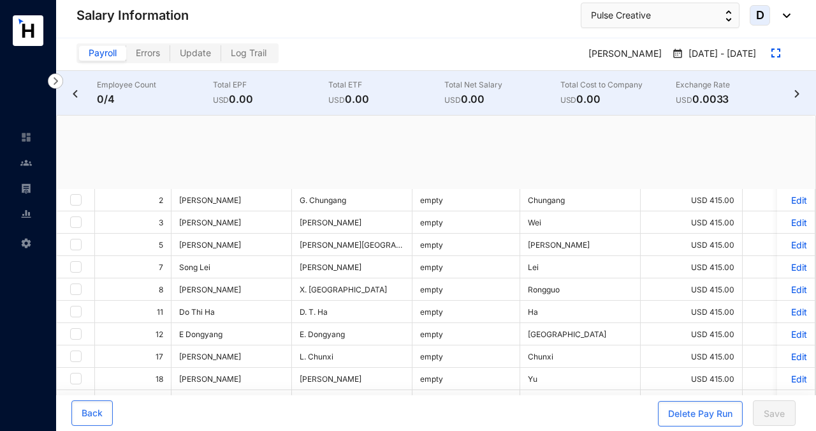
checkbox input "true"
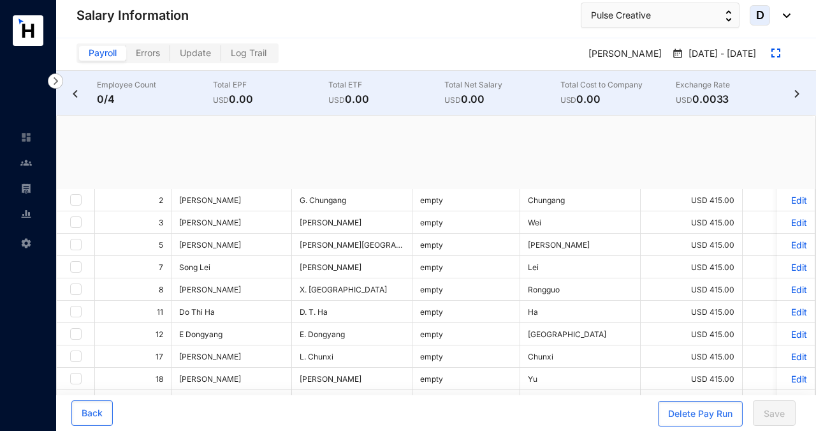
checkbox input "true"
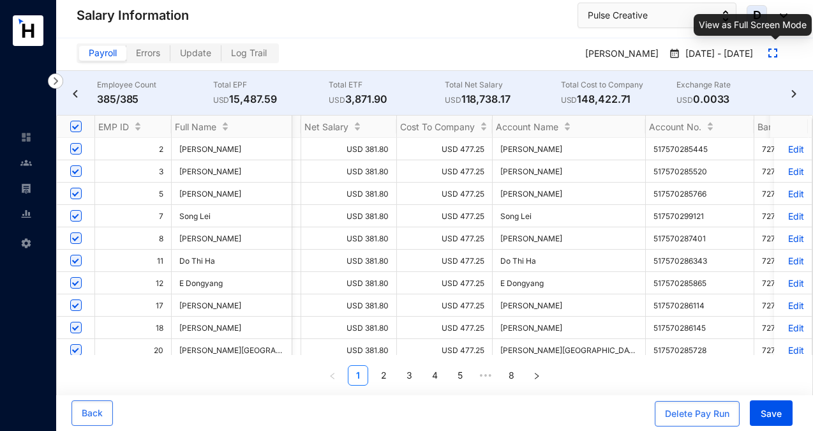
click at [771, 47] on span "button" at bounding box center [772, 51] width 9 height 11
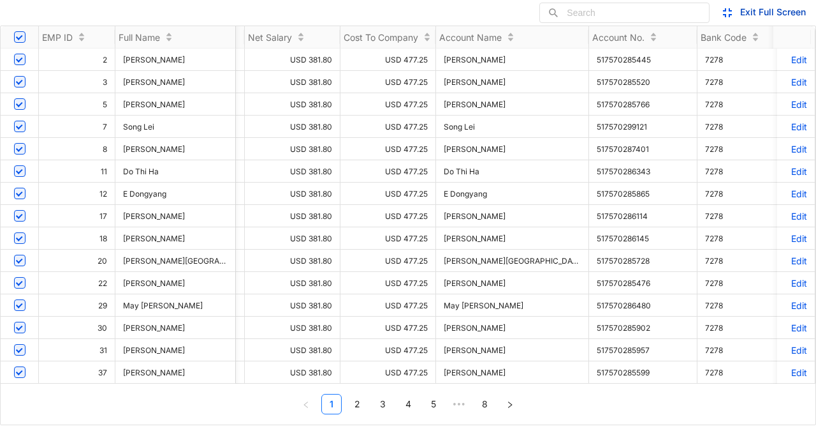
click at [784, 5] on button "Exit Full Screen" at bounding box center [763, 13] width 107 height 26
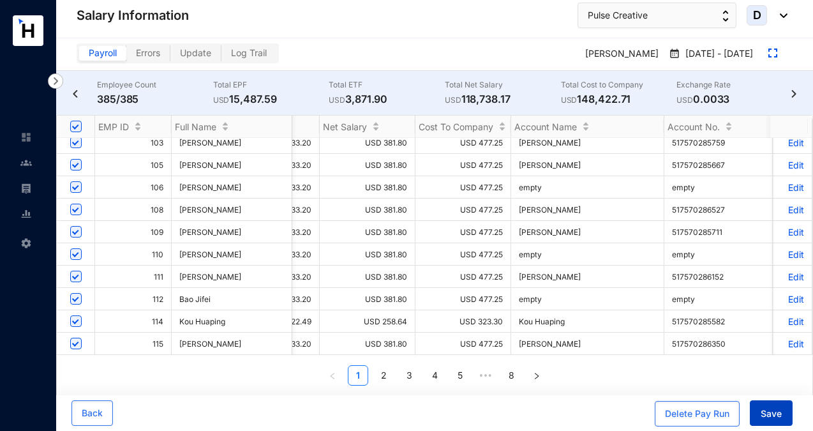
click at [775, 414] on span "Save" at bounding box center [770, 413] width 21 height 13
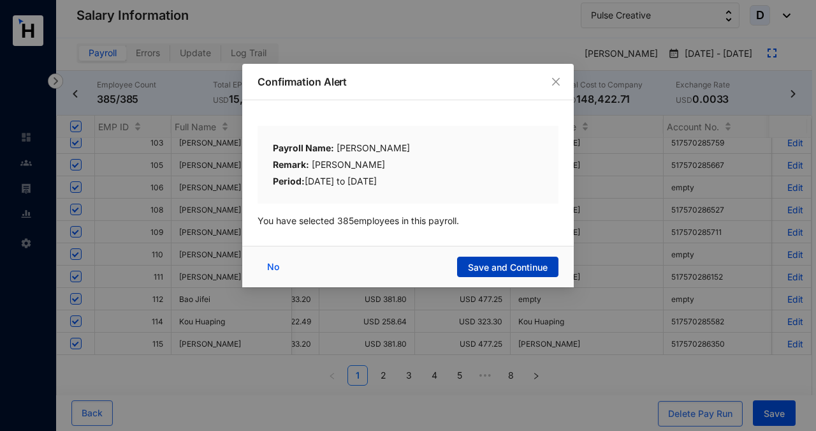
click at [524, 263] on span "Save and Continue" at bounding box center [508, 267] width 80 height 13
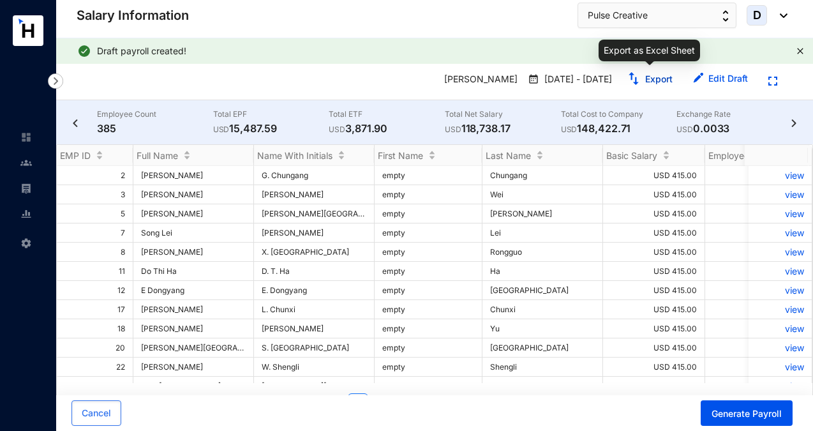
click at [654, 80] on link "Export" at bounding box center [658, 78] width 27 height 11
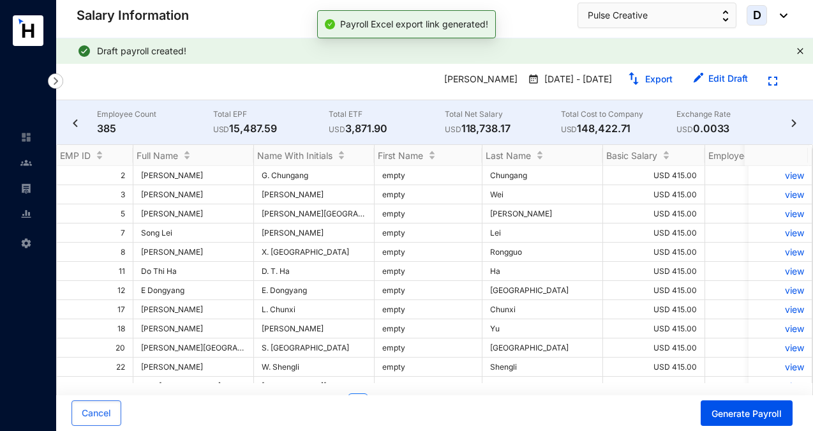
click at [552, 8] on div "Salary Information Pulse Creative D" at bounding box center [432, 16] width 711 height 26
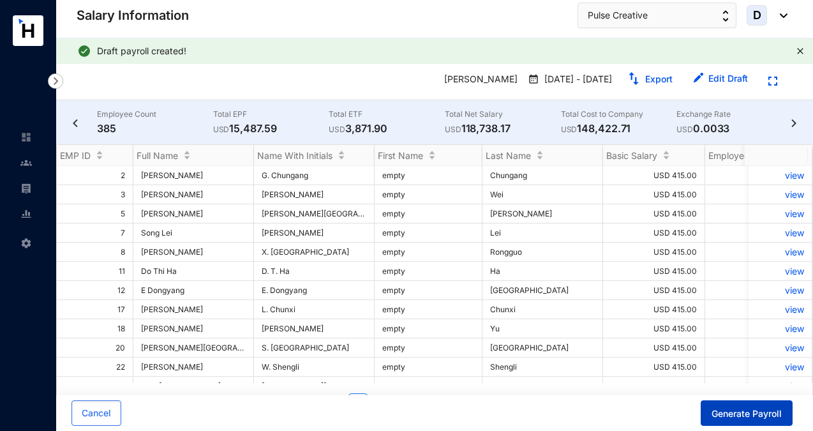
click at [713, 416] on span "Generate Payroll" at bounding box center [746, 413] width 70 height 13
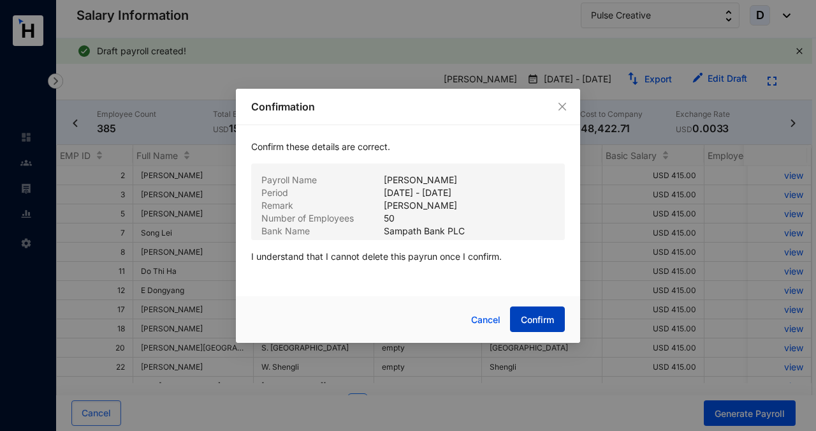
click at [554, 325] on span "Confirm" at bounding box center [537, 319] width 33 height 13
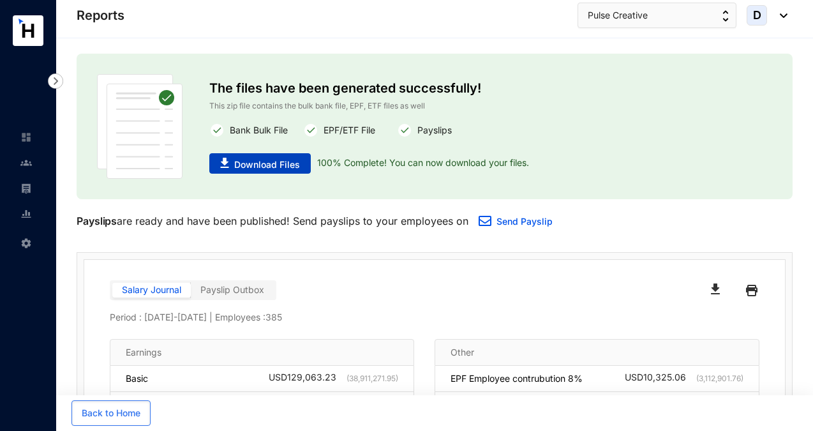
click at [286, 168] on span "Download Files" at bounding box center [267, 164] width 66 height 13
click at [24, 140] on img at bounding box center [25, 136] width 11 height 11
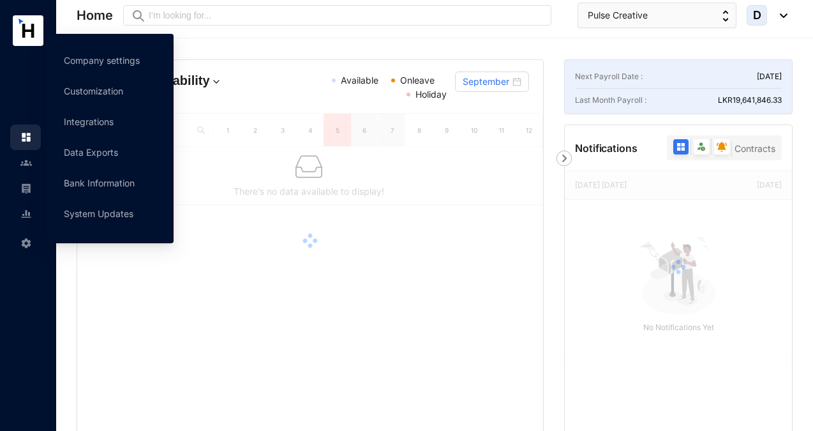
click at [31, 243] on img at bounding box center [25, 242] width 11 height 11
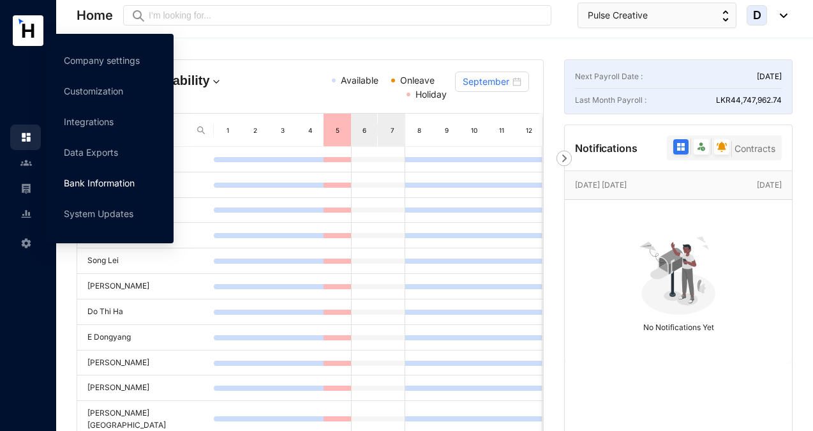
click at [117, 186] on link "Bank Information" at bounding box center [99, 182] width 71 height 11
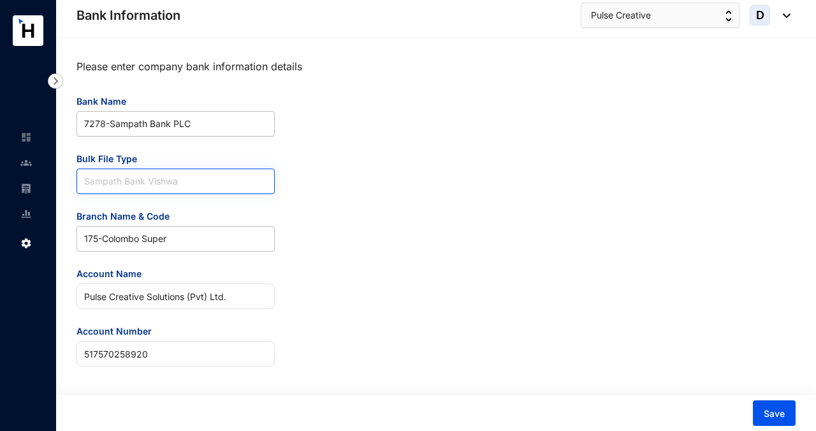
click at [227, 180] on span "Sampath Bank Vishwa" at bounding box center [175, 181] width 183 height 24
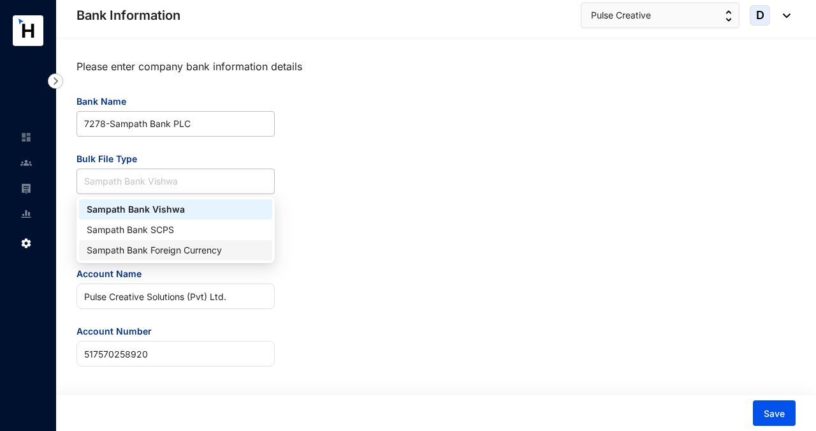
click at [205, 254] on div "Sampath Bank Foreign Currency" at bounding box center [176, 250] width 178 height 14
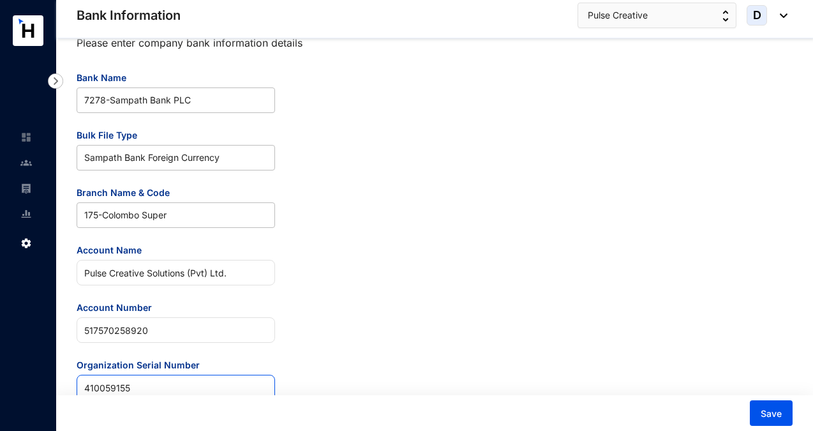
scroll to position [24, 0]
type input "410059155"
click at [761, 411] on span "Save" at bounding box center [770, 413] width 21 height 13
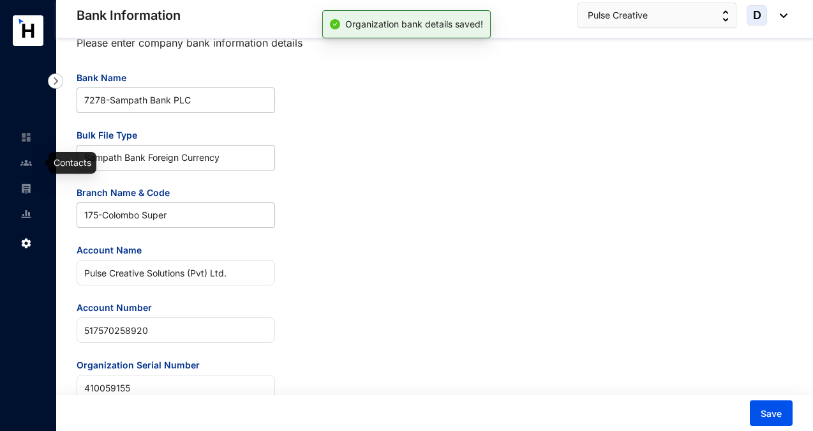
click at [27, 168] on img at bounding box center [25, 162] width 11 height 11
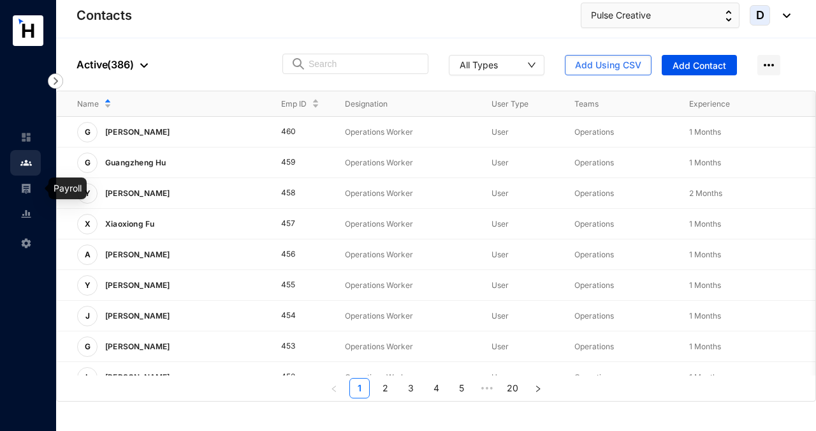
click at [26, 191] on img at bounding box center [25, 187] width 11 height 11
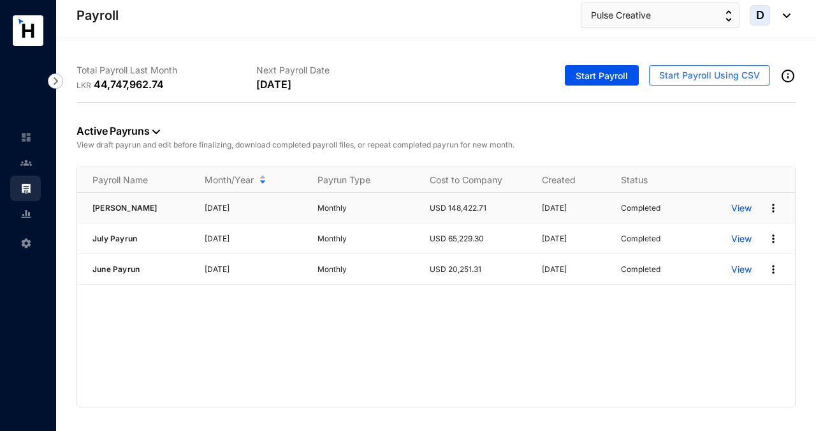
click at [746, 209] on p "View" at bounding box center [742, 208] width 20 height 13
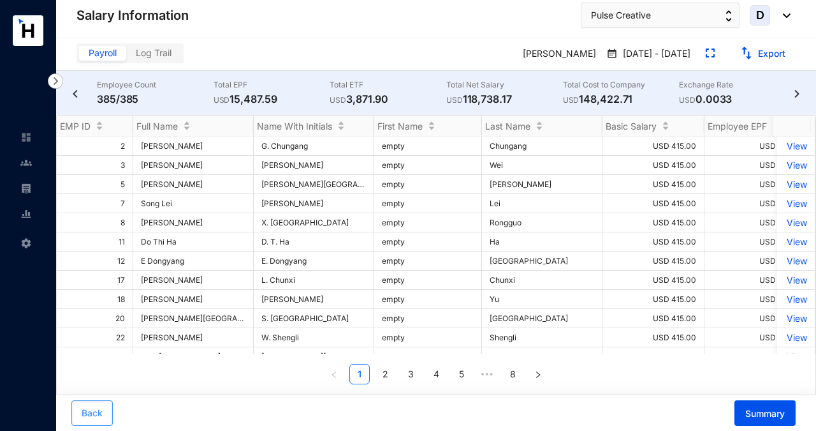
click at [92, 417] on span "Back" at bounding box center [92, 412] width 21 height 13
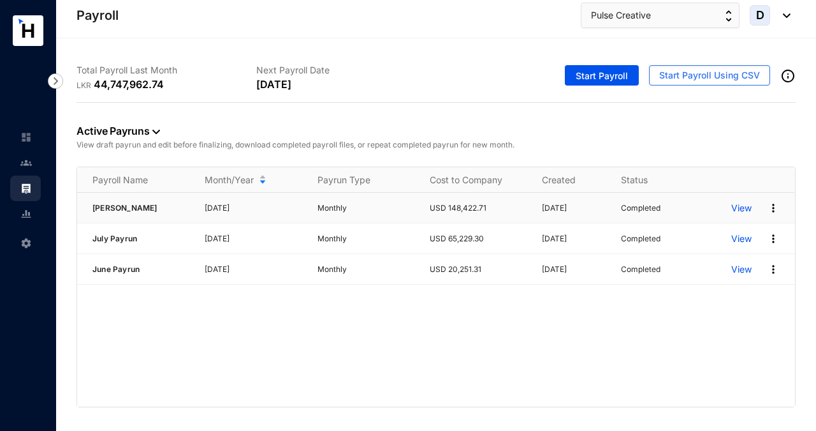
click at [772, 207] on img at bounding box center [773, 208] width 13 height 13
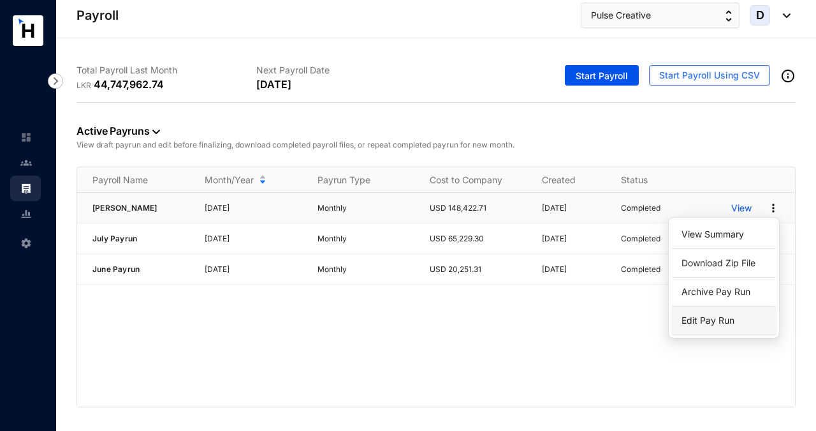
click at [710, 326] on p "Edit Pay Run" at bounding box center [724, 320] width 90 height 22
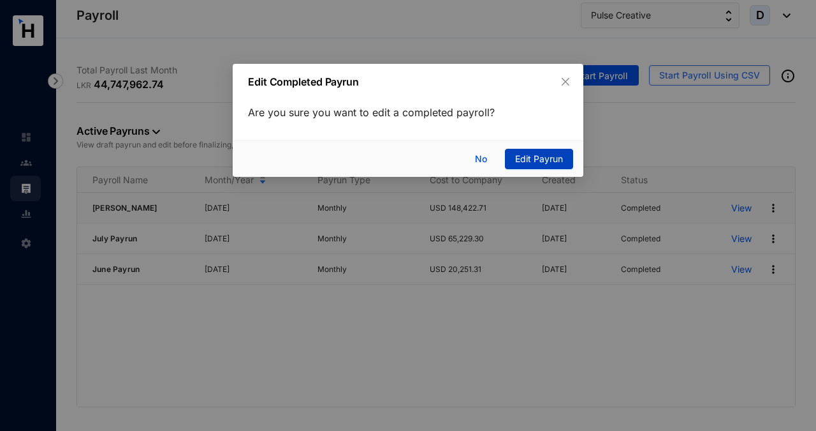
click at [543, 153] on span "Edit Payrun" at bounding box center [539, 159] width 48 height 14
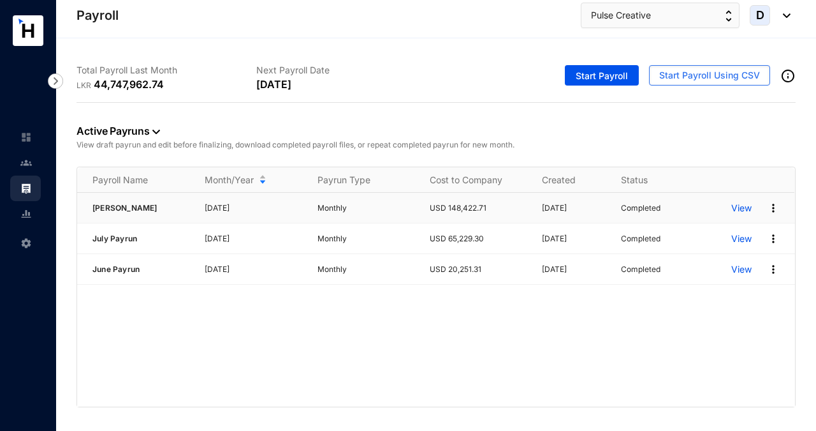
click at [738, 209] on p "View" at bounding box center [742, 208] width 20 height 13
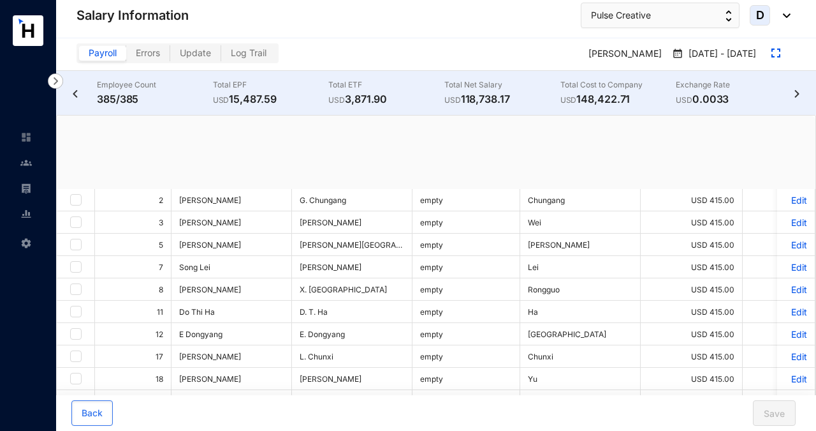
checkbox input "true"
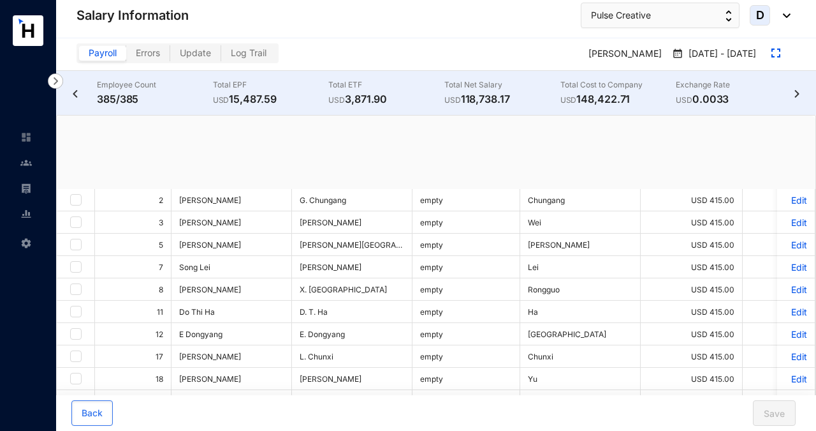
checkbox input "true"
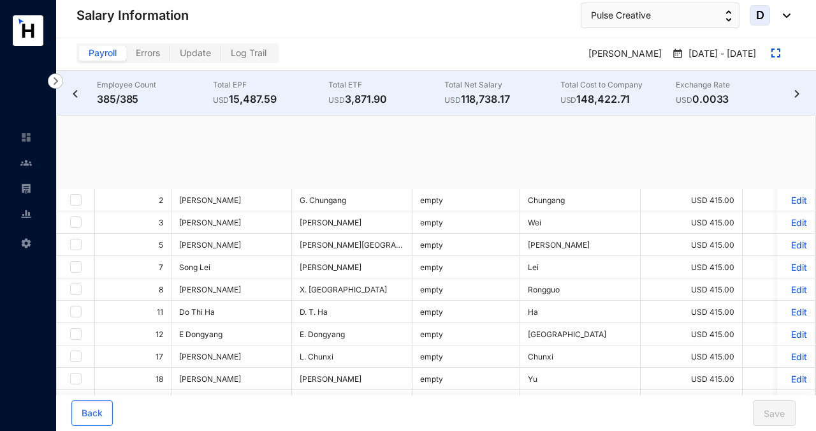
checkbox input "true"
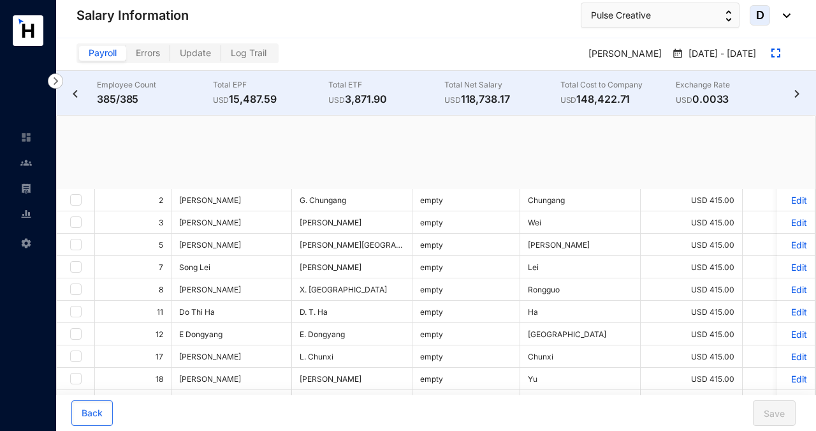
checkbox input "true"
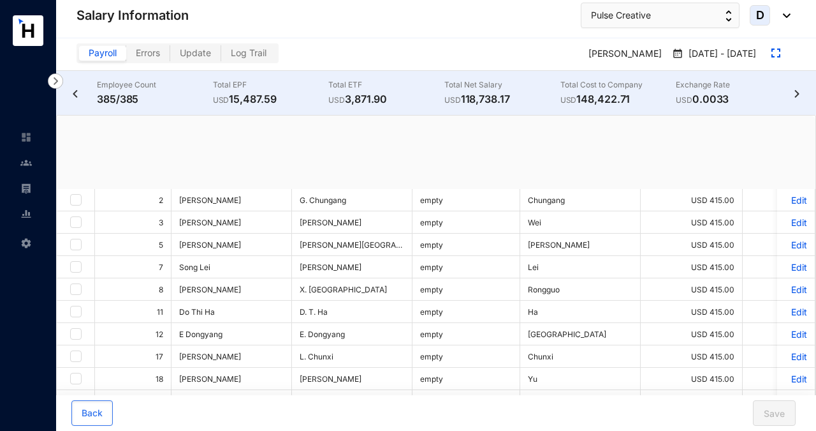
checkbox input "true"
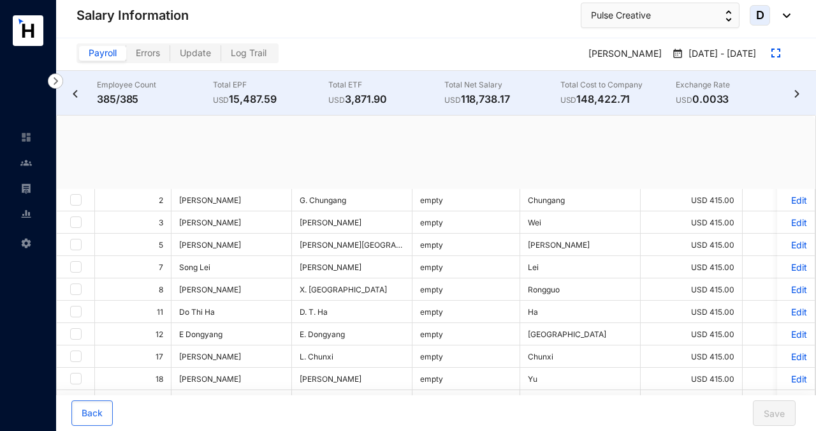
checkbox input "true"
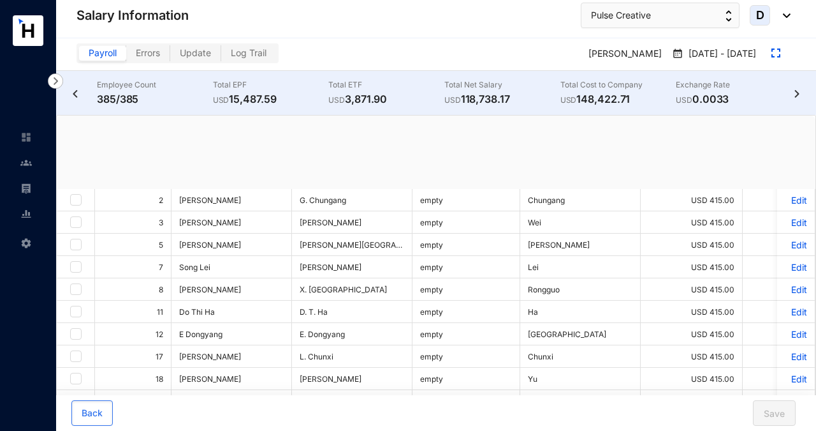
checkbox input "true"
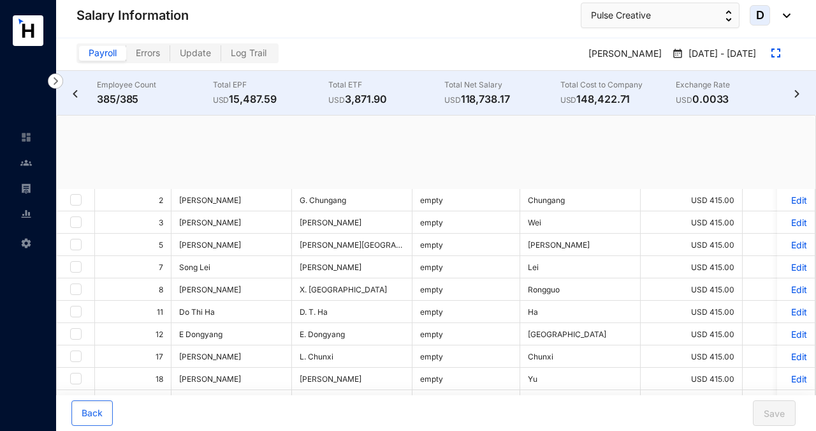
checkbox input "true"
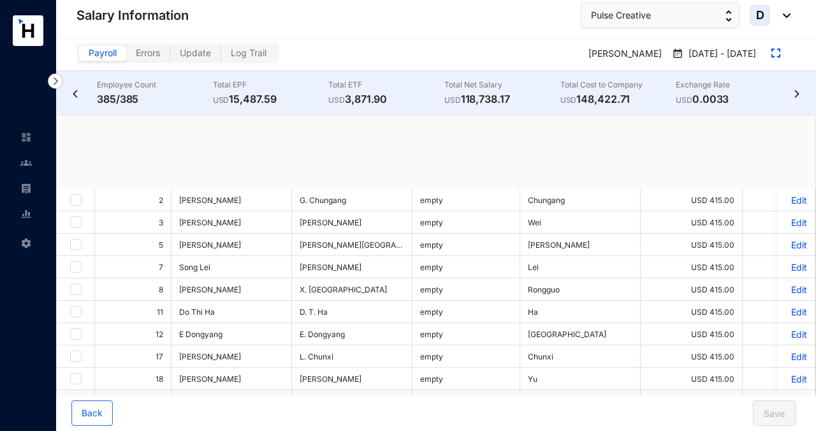
checkbox input "true"
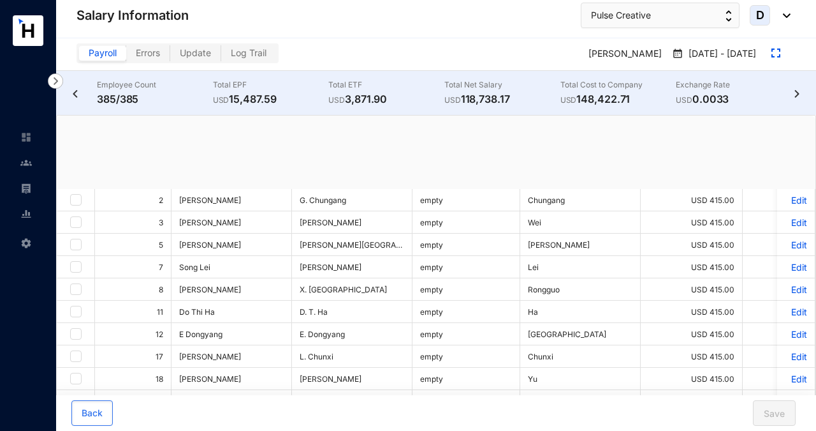
checkbox input "true"
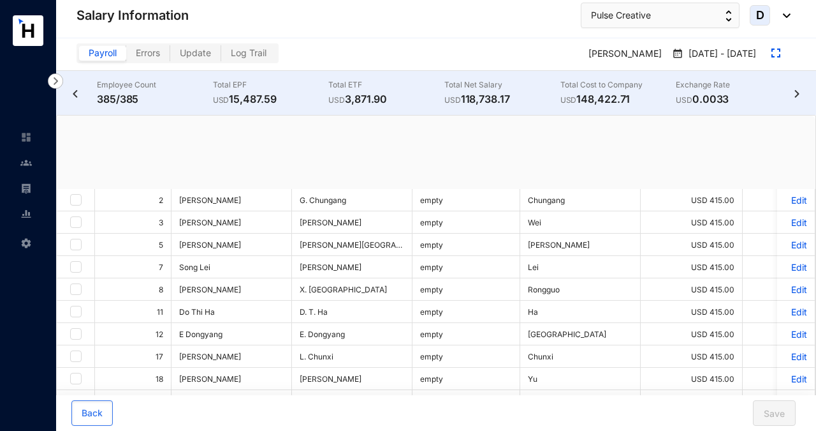
checkbox input "true"
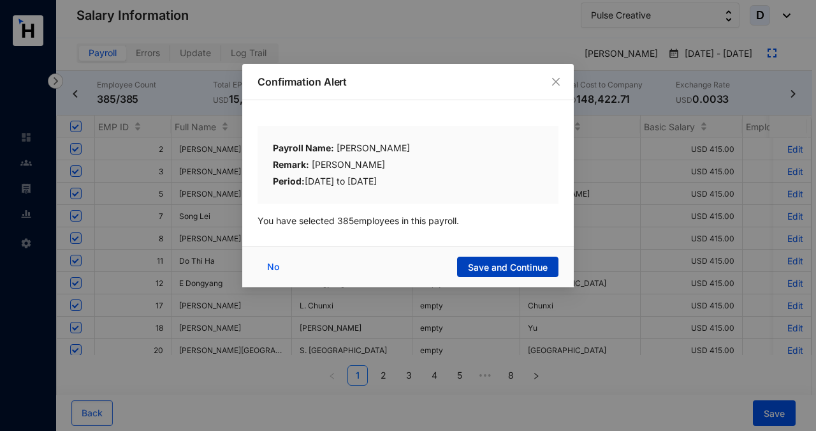
click at [474, 263] on span "Save and Continue" at bounding box center [508, 267] width 80 height 13
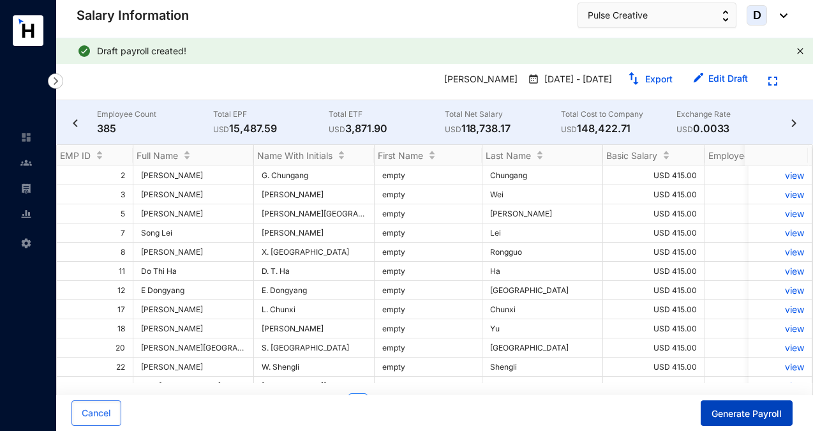
click at [742, 412] on span "Generate Payroll" at bounding box center [746, 413] width 70 height 13
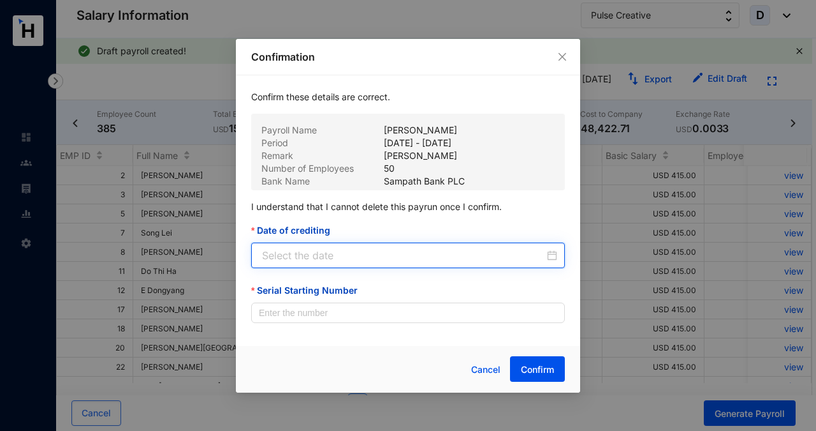
click at [426, 254] on input "Date of crediting" at bounding box center [403, 254] width 283 height 15
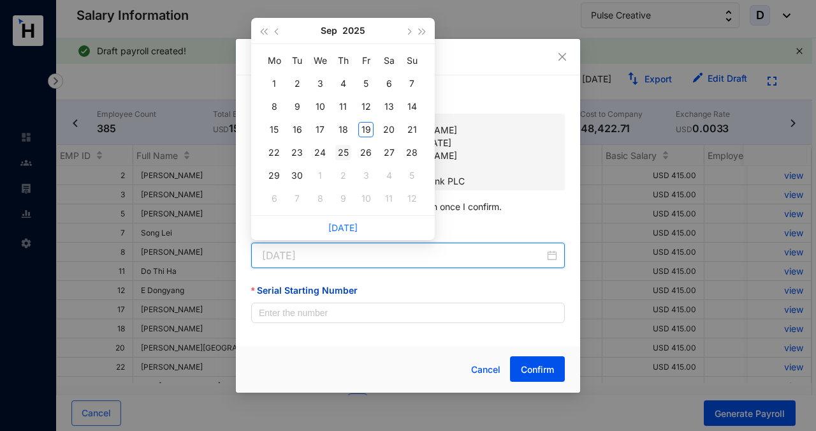
type input "2025-09-25"
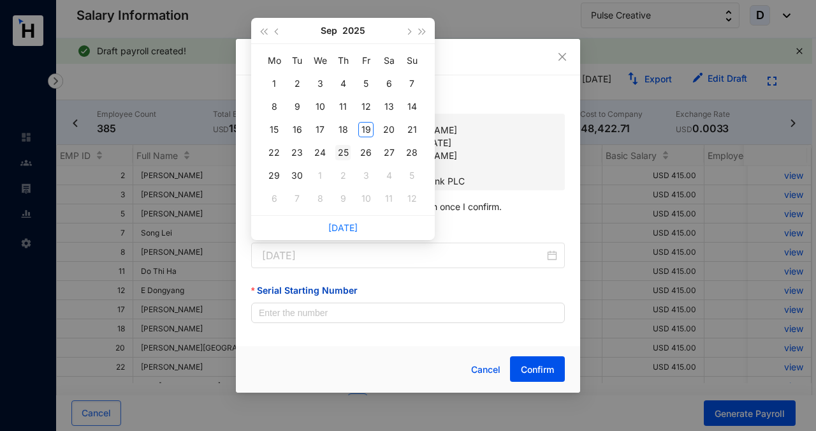
click at [344, 151] on div "25" at bounding box center [343, 152] width 15 height 15
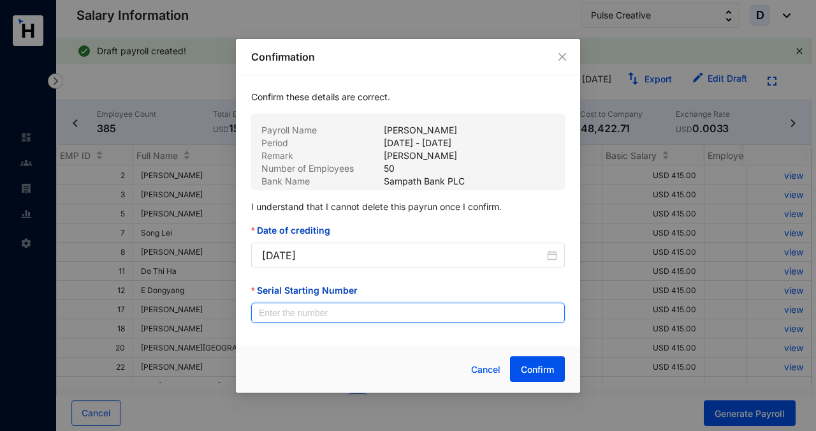
click at [332, 313] on input "Serial Starting Number" at bounding box center [408, 312] width 314 height 20
type input "00147"
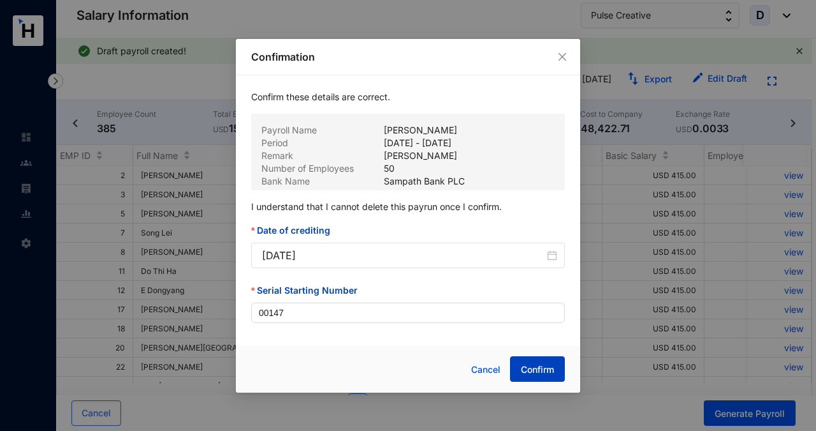
click at [530, 371] on span "Confirm" at bounding box center [537, 369] width 33 height 13
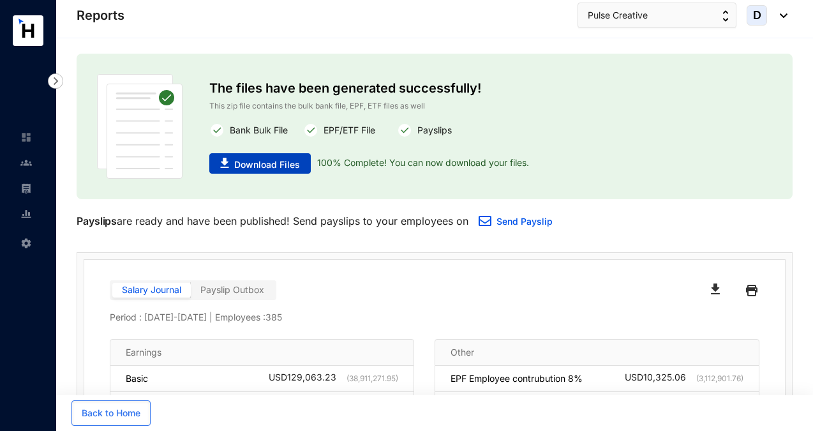
click at [273, 161] on span "Download Files" at bounding box center [267, 164] width 66 height 13
click at [27, 140] on img at bounding box center [25, 136] width 11 height 11
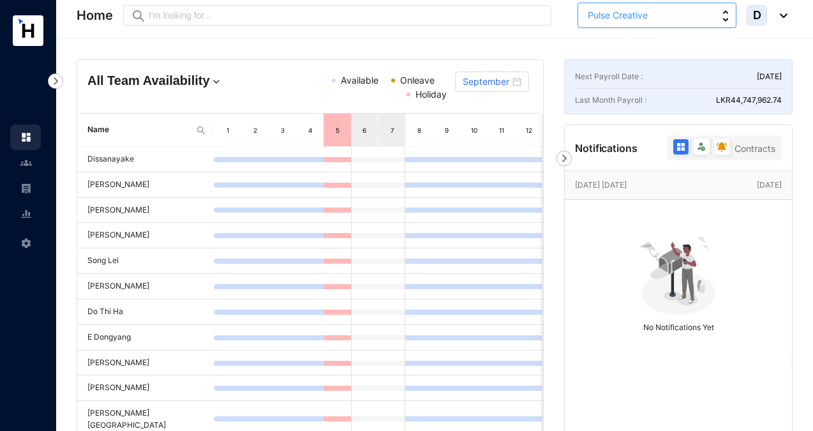
click at [683, 18] on button "Pulse Creative" at bounding box center [656, 16] width 159 height 26
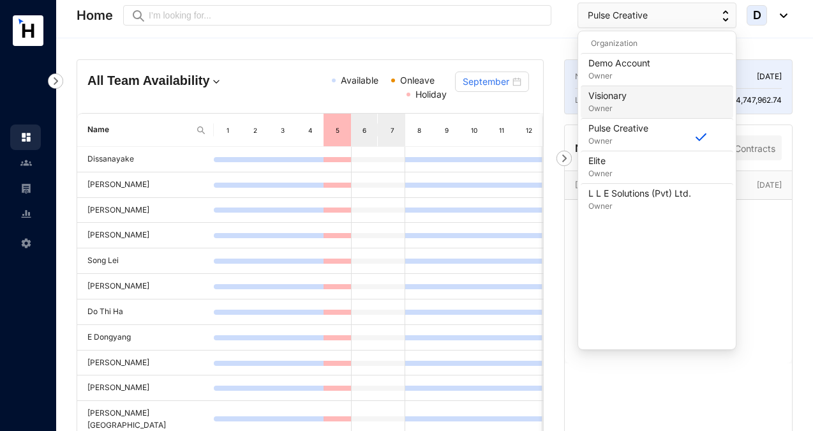
click at [633, 100] on div "Visionary Owner" at bounding box center [656, 102] width 137 height 26
